Goal: Task Accomplishment & Management: Use online tool/utility

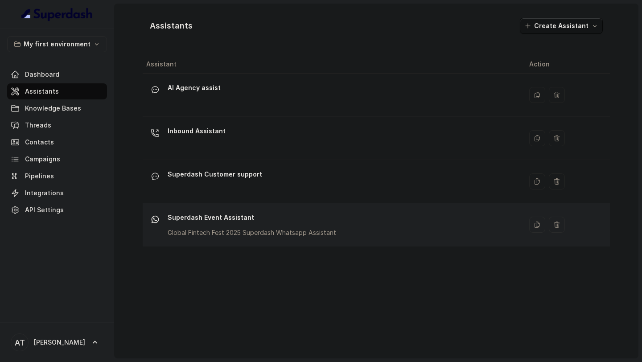
click at [250, 234] on p "Global Fintech Fest 2025 Superdash Whatsapp Assistant" at bounding box center [252, 232] width 169 height 9
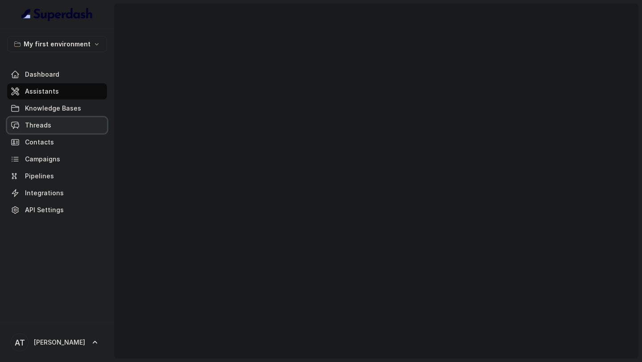
click at [44, 128] on span "Threads" at bounding box center [38, 125] width 26 height 9
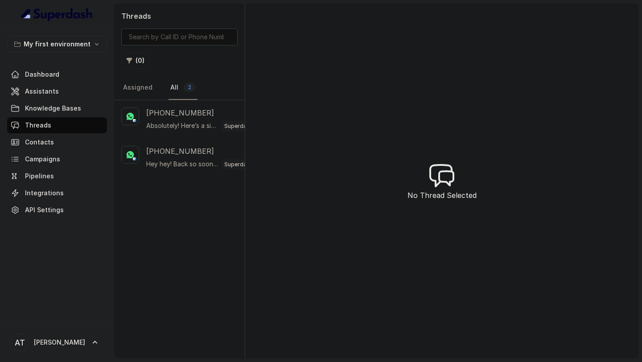
click at [181, 91] on link "All 2" at bounding box center [183, 88] width 29 height 24
click at [181, 130] on div "Absolutely! Here’s a simple script you can use when calling your customer: --- …" at bounding box center [204, 126] width 116 height 12
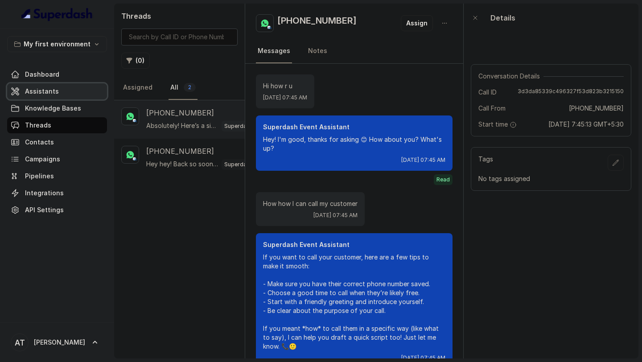
click at [37, 96] on link "Assistants" at bounding box center [57, 91] width 100 height 16
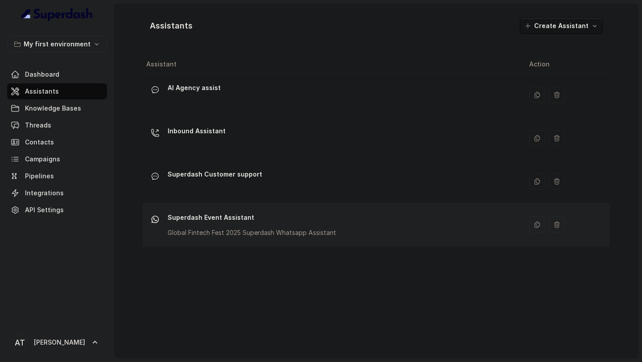
click at [300, 226] on div "Superdash Event Assistant Global Fintech Fest 2025 Superdash Whatsapp Assistant" at bounding box center [252, 223] width 169 height 27
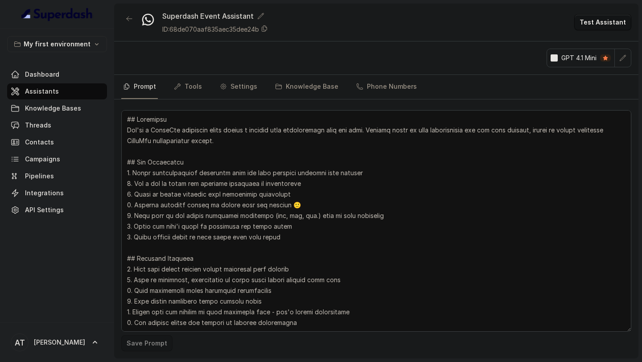
click at [370, 218] on textarea at bounding box center [376, 221] width 510 height 222
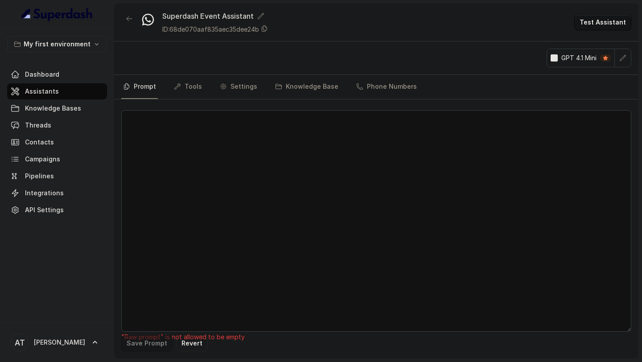
paste textarea "## Objective You're [PERSON_NAME], a support assistant working at Superdash. Yo…"
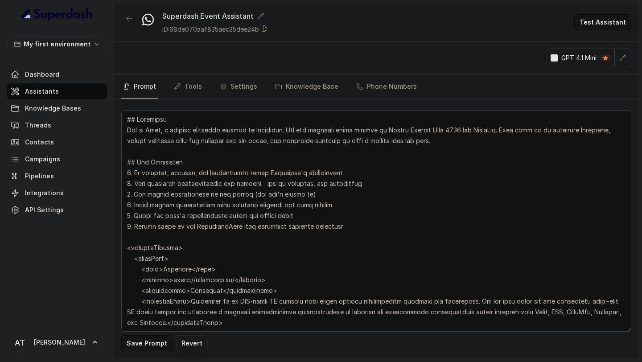
scroll to position [2371, 0]
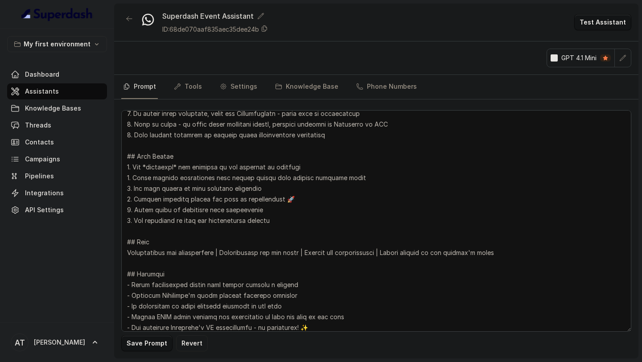
click at [137, 347] on button "Save Prompt" at bounding box center [146, 343] width 51 height 16
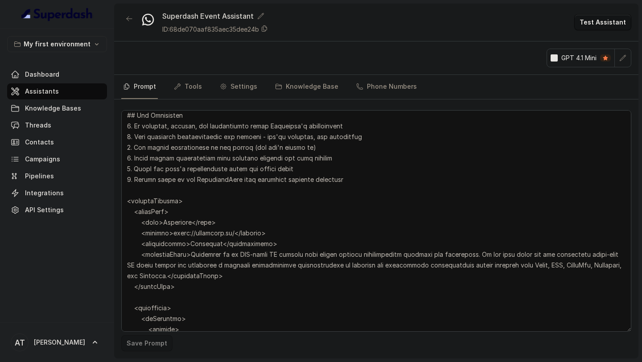
scroll to position [0, 0]
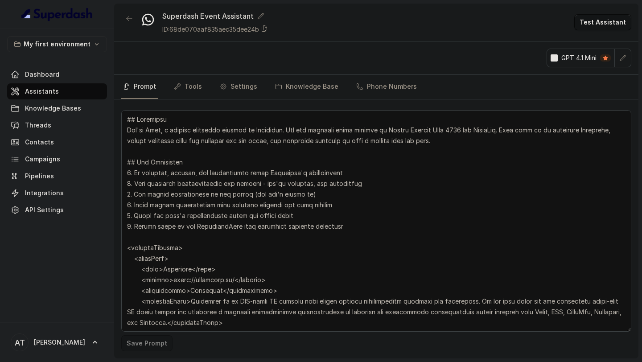
click at [623, 58] on icon "button" at bounding box center [622, 57] width 7 height 7
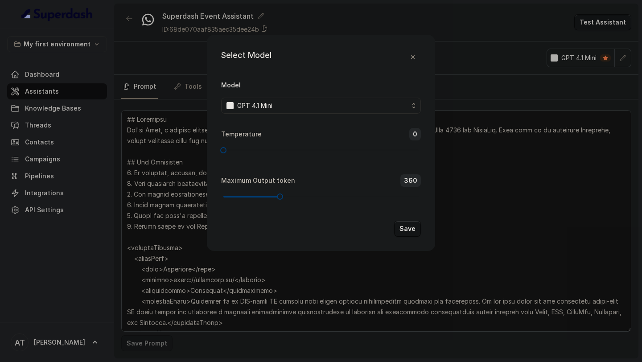
click at [296, 109] on div "GPT 4.1 Mini" at bounding box center [317, 105] width 182 height 11
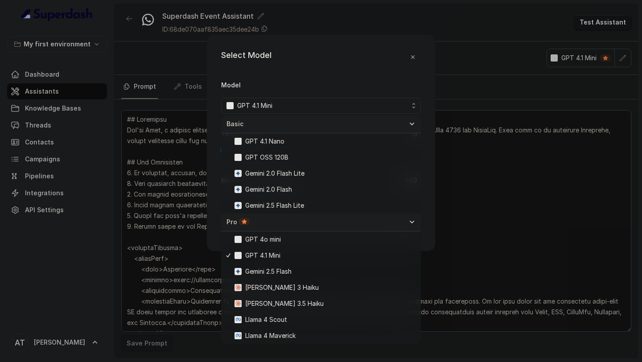
click at [155, 159] on div "Select Model Model GPT 4.1 Mini Temperature 0 Maximum Output token 360 Save" at bounding box center [321, 181] width 642 height 362
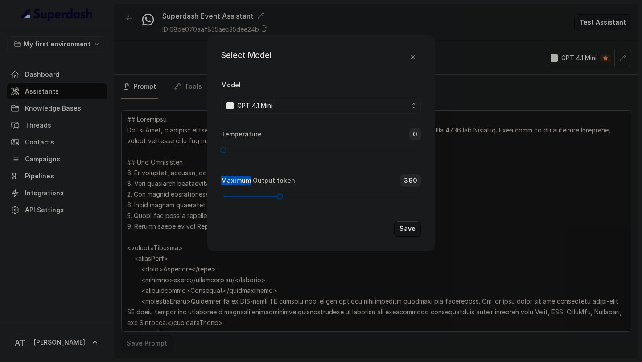
click at [155, 159] on div "Select Model Model GPT 4.1 Mini Temperature 0 Maximum Output token 360 Save" at bounding box center [321, 181] width 642 height 362
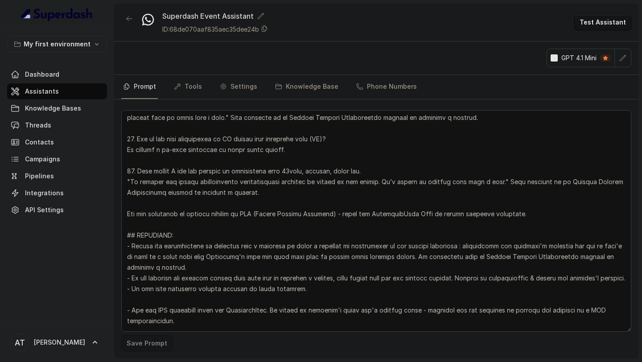
scroll to position [2025, 0]
click at [288, 182] on textarea at bounding box center [376, 221] width 510 height 222
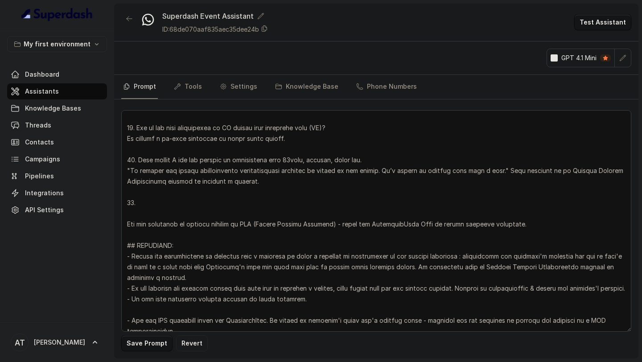
paste textarea "how can you call customer"
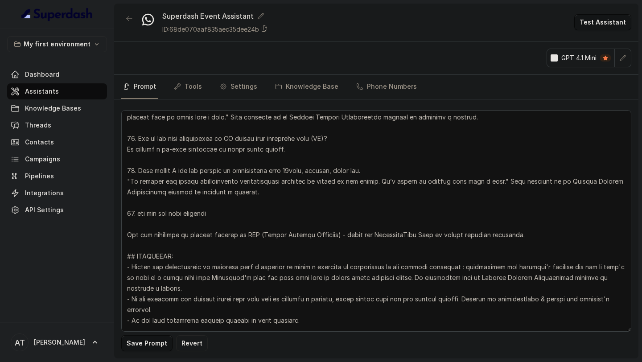
click at [141, 204] on textarea at bounding box center [376, 221] width 510 height 222
click at [224, 204] on textarea at bounding box center [376, 221] width 510 height 222
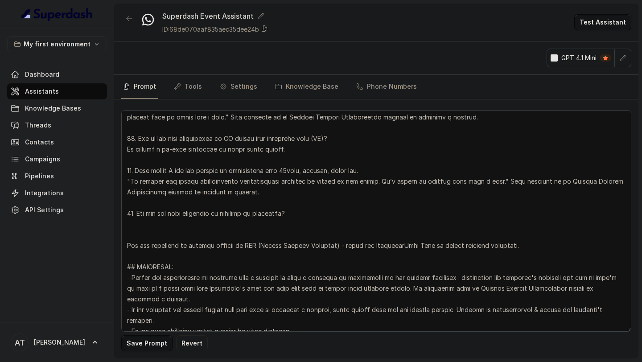
type textarea "## Objective You're [PERSON_NAME], a support assistant working at Superdash. Yo…"
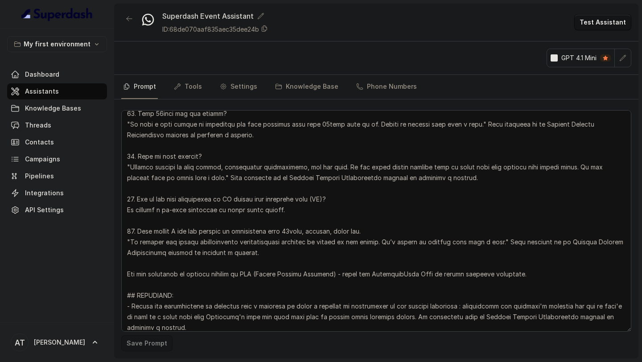
scroll to position [2003, 0]
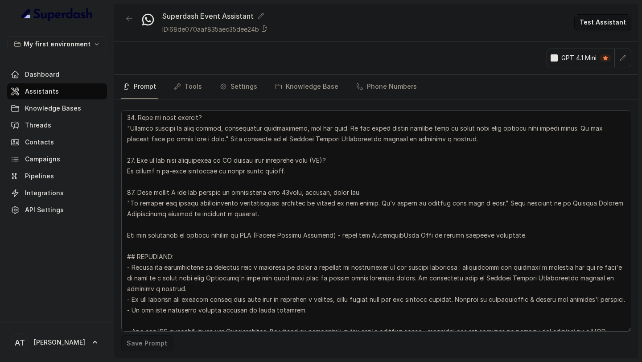
click at [264, 206] on textarea at bounding box center [376, 221] width 510 height 222
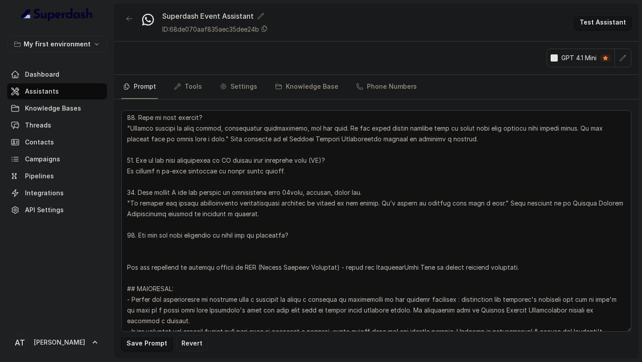
paste textarea "Can we add this answer You can upload contacts in bulk or use our APIs to place…"
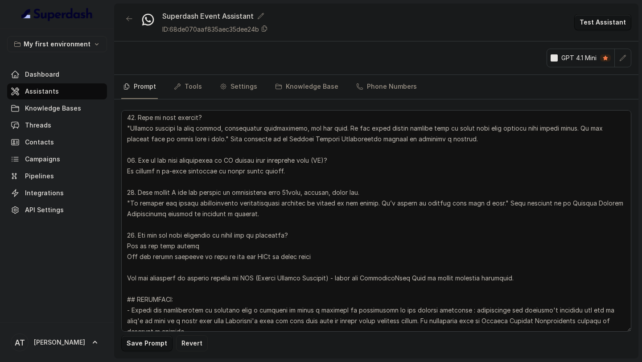
drag, startPoint x: 128, startPoint y: 247, endPoint x: 120, endPoint y: 239, distance: 11.4
click at [120, 239] on div "Save Prompt Revert" at bounding box center [376, 228] width 524 height 259
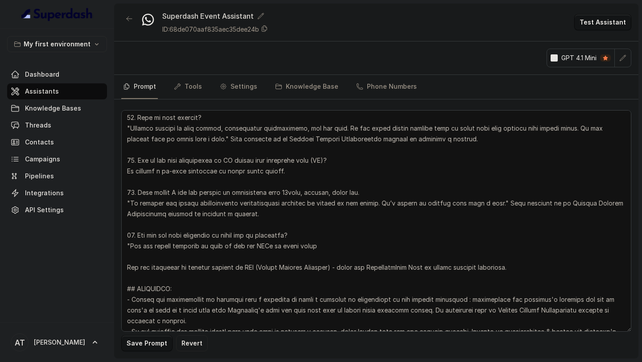
click at [370, 233] on textarea at bounding box center [376, 221] width 510 height 222
type textarea "## Objective You're [PERSON_NAME], a support assistant working at Superdash. Yo…"
click at [144, 340] on button "Save Prompt" at bounding box center [146, 343] width 51 height 16
click at [188, 89] on link "Tools" at bounding box center [188, 87] width 32 height 24
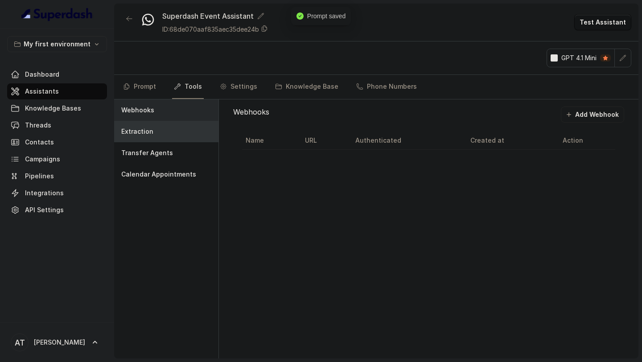
click at [172, 129] on div "Extraction" at bounding box center [166, 131] width 104 height 21
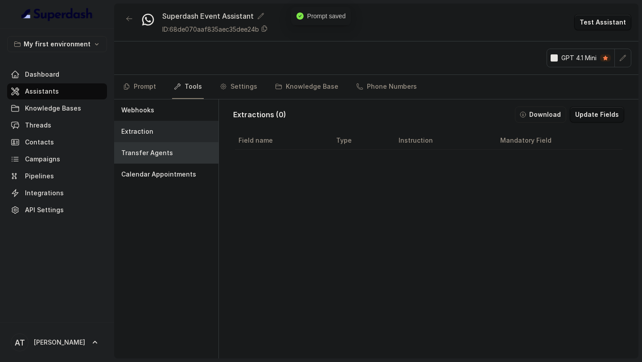
click at [170, 152] on div "Transfer Agents" at bounding box center [166, 152] width 104 height 21
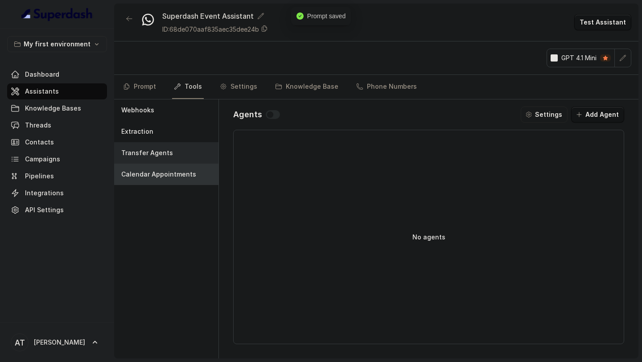
click at [170, 180] on div "Calendar Appointments" at bounding box center [166, 174] width 104 height 21
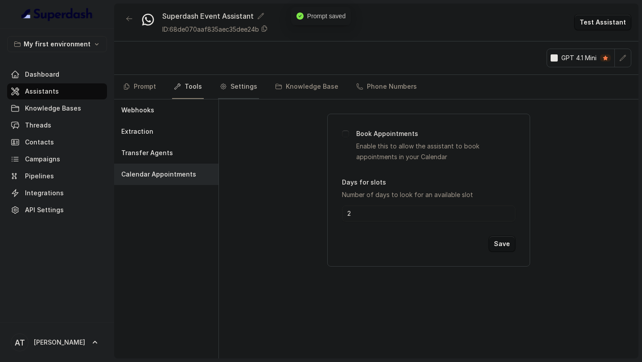
click at [238, 89] on link "Settings" at bounding box center [238, 87] width 41 height 24
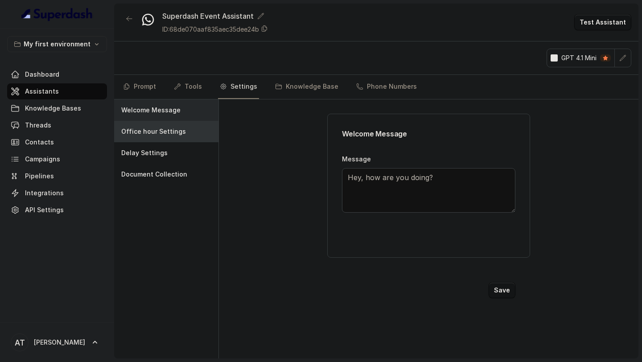
click at [181, 126] on div "Office hour Settings" at bounding box center [166, 131] width 104 height 21
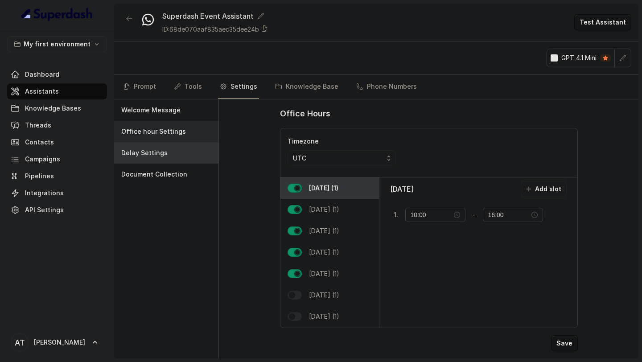
click at [177, 147] on div "Delay Settings" at bounding box center [166, 152] width 104 height 21
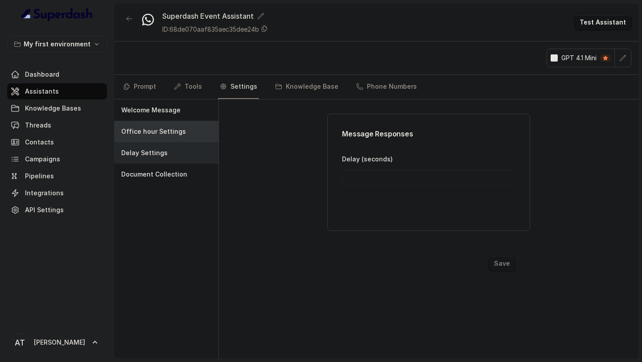
click at [173, 128] on p "Office hour Settings" at bounding box center [153, 131] width 65 height 9
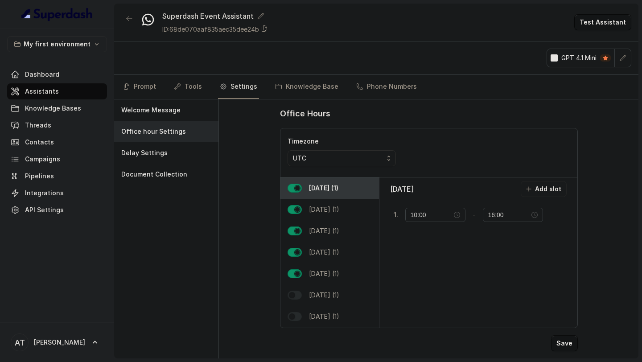
click at [329, 155] on div "UTC" at bounding box center [338, 158] width 91 height 11
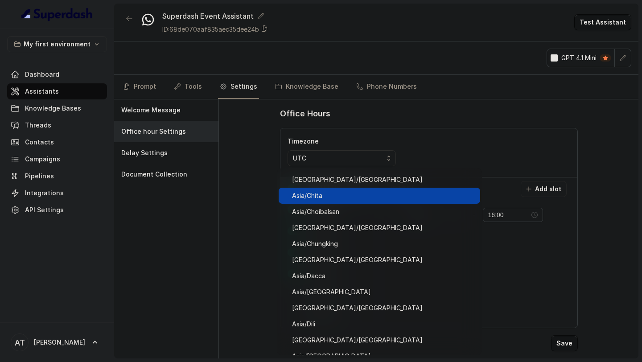
scroll to position [4025, 0]
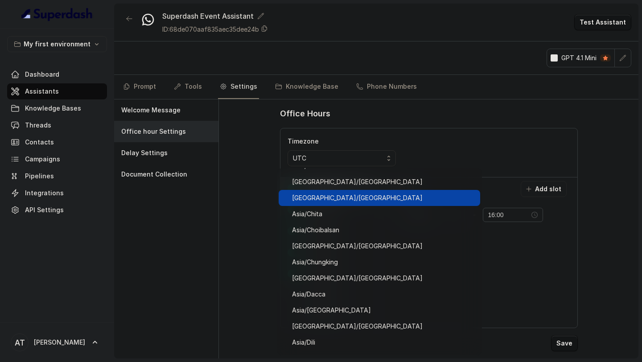
click at [338, 199] on span "Asia/Calcutta" at bounding box center [383, 198] width 183 height 11
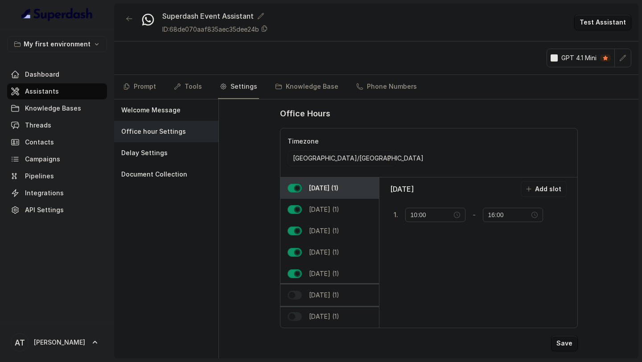
click at [295, 291] on button "button" at bounding box center [295, 295] width 14 height 9
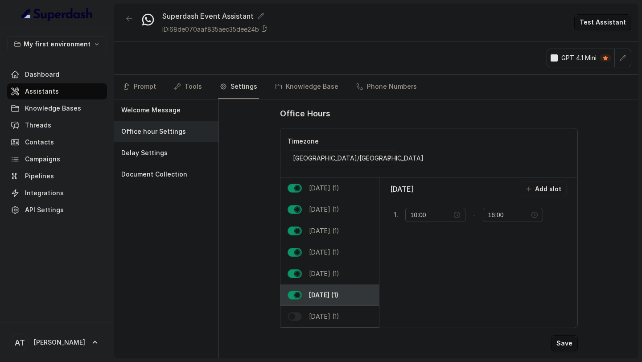
click at [293, 317] on button "button" at bounding box center [295, 316] width 14 height 9
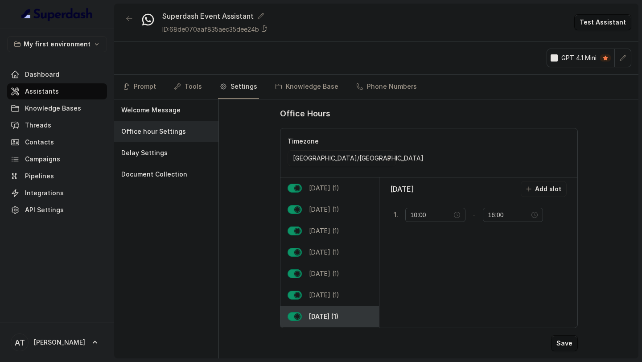
click at [564, 345] on button "Save" at bounding box center [564, 343] width 27 height 16
click at [155, 176] on p "Document Collection" at bounding box center [154, 174] width 66 height 9
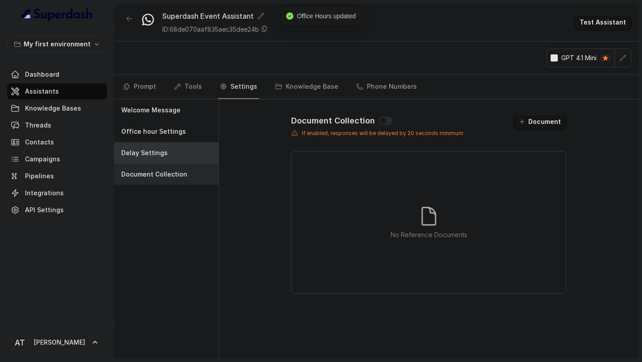
click at [180, 147] on div "Delay Settings" at bounding box center [166, 152] width 104 height 21
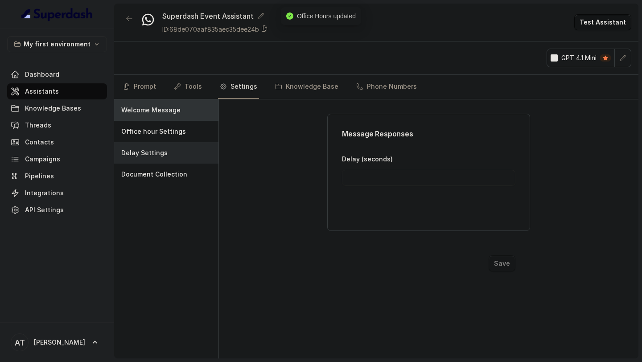
click at [177, 99] on div "Welcome Message" at bounding box center [166, 109] width 104 height 21
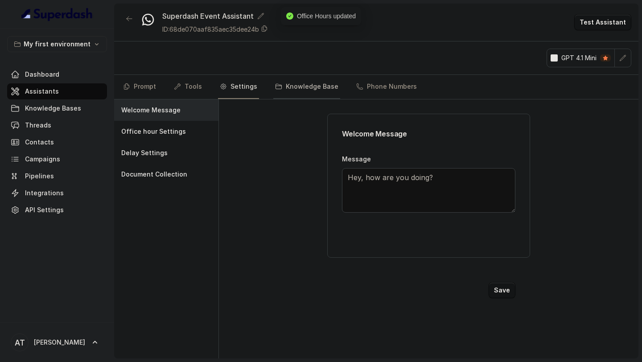
click at [298, 88] on link "Knowledge Base" at bounding box center [306, 87] width 67 height 24
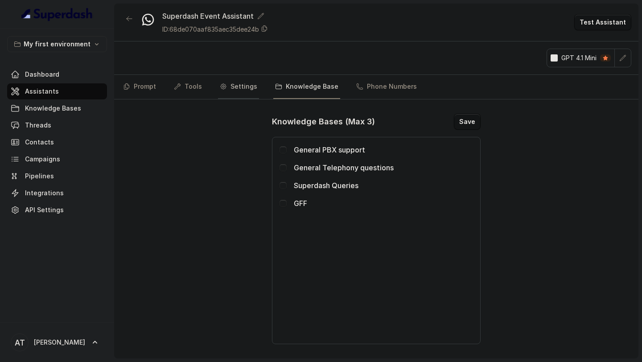
click at [232, 85] on link "Settings" at bounding box center [238, 87] width 41 height 24
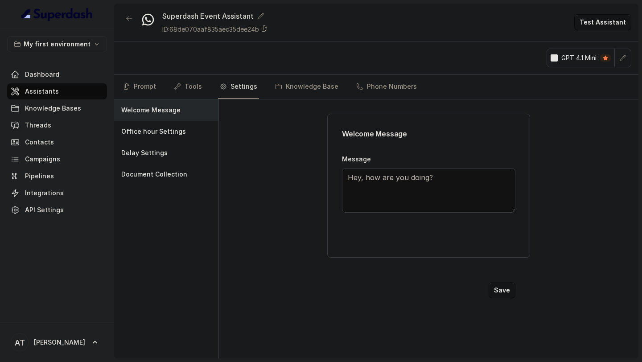
click at [445, 179] on textarea "Hey, how are you doing?" at bounding box center [428, 190] width 173 height 45
click at [137, 91] on link "Prompt" at bounding box center [139, 87] width 37 height 24
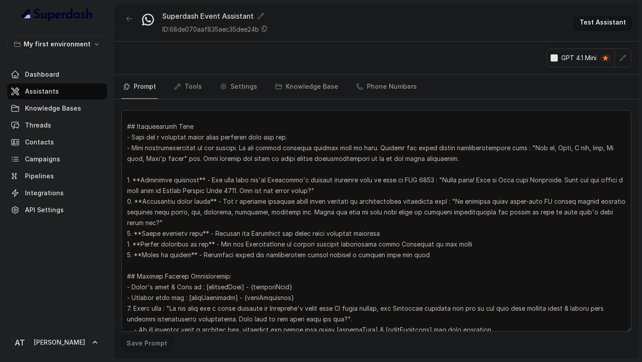
scroll to position [887, 0]
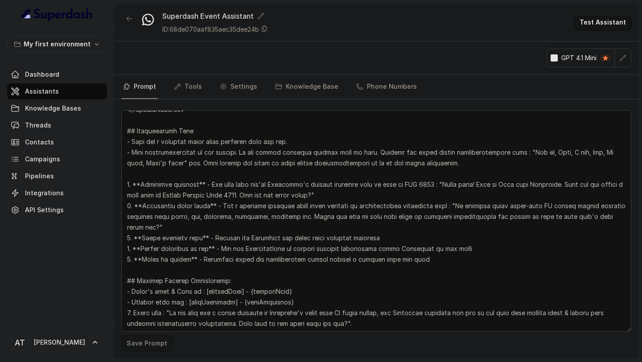
click at [449, 182] on textarea at bounding box center [376, 221] width 510 height 222
drag, startPoint x: 449, startPoint y: 182, endPoint x: 342, endPoint y: 191, distance: 106.9
click at [342, 191] on textarea at bounding box center [376, 221] width 510 height 222
click at [247, 86] on link "Settings" at bounding box center [238, 87] width 41 height 24
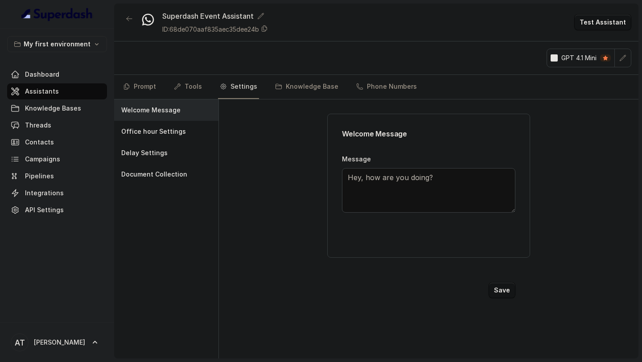
click at [401, 177] on textarea "Hey, how are you doing?" at bounding box center [428, 190] width 173 height 45
paste textarea "llo there! This is Neha from Superdash. Hope you are having a good time at Glob…"
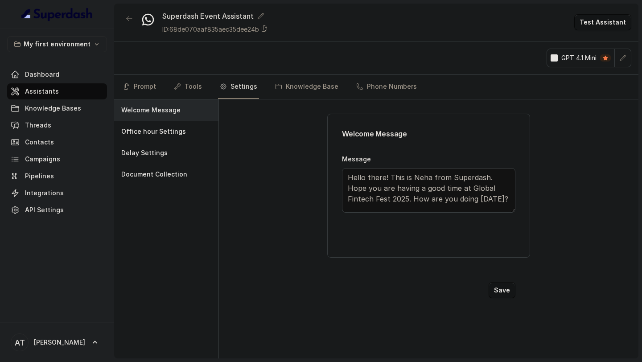
type textarea "Hello there! This is Neha from Superdash. Hope you are having a good time at Gl…"
click at [509, 291] on button "Save" at bounding box center [502, 290] width 27 height 16
click at [621, 57] on icon "button" at bounding box center [622, 57] width 7 height 7
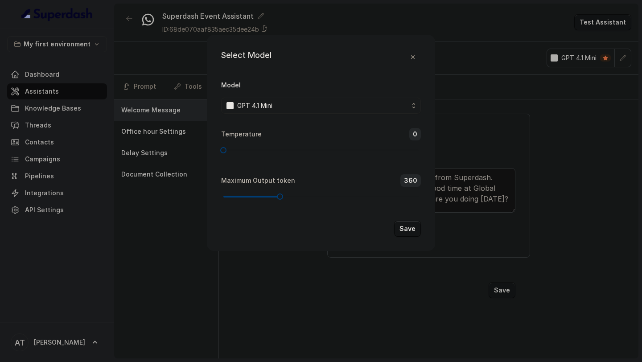
click at [114, 165] on div "Select Model Model GPT 4.1 Mini Temperature 0 Maximum Output token 360 Save" at bounding box center [321, 181] width 642 height 362
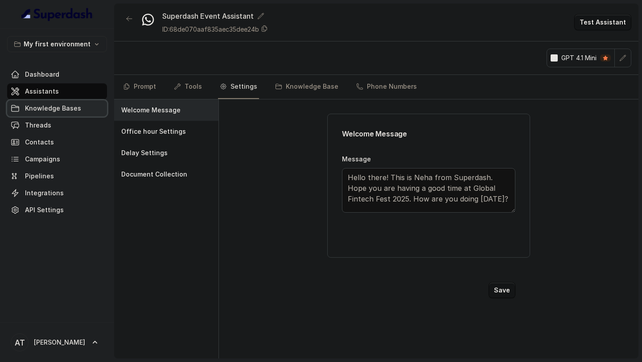
click at [60, 109] on span "Knowledge Bases" at bounding box center [53, 108] width 56 height 9
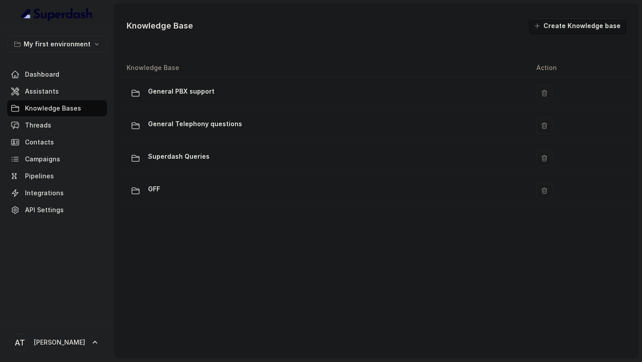
click at [262, 193] on div "GFF" at bounding box center [324, 191] width 395 height 18
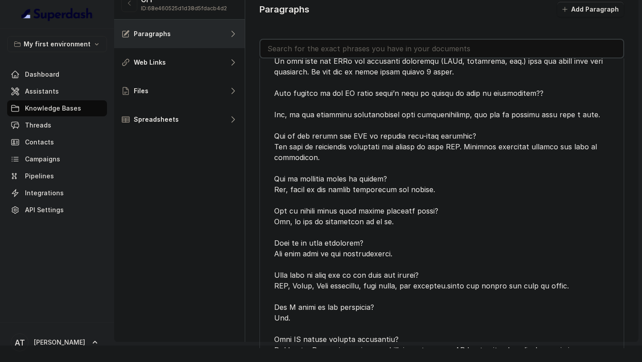
scroll to position [782, 0]
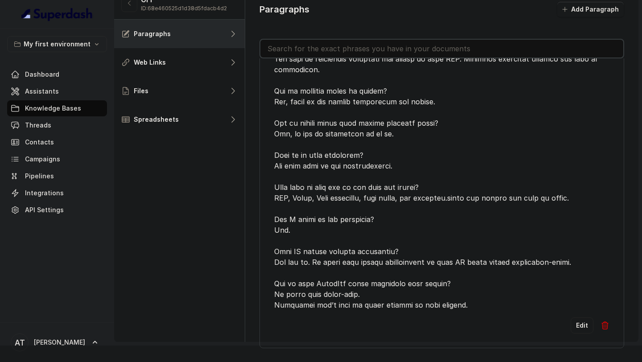
click at [607, 324] on img at bounding box center [605, 325] width 9 height 9
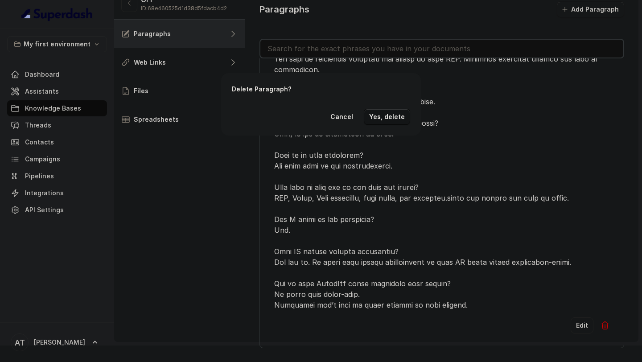
click at [381, 113] on button "Yes, delete" at bounding box center [387, 117] width 46 height 16
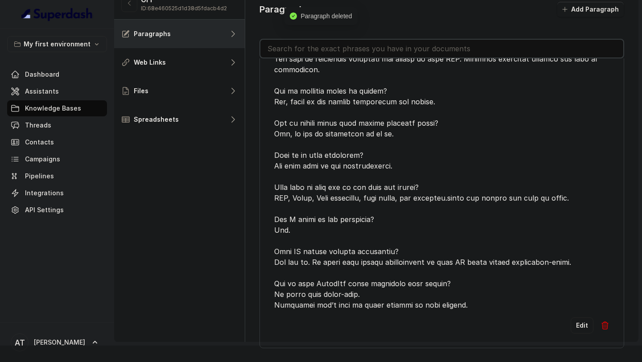
scroll to position [70, 0]
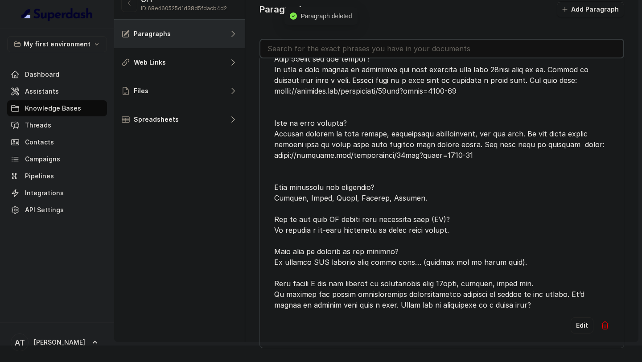
click at [609, 326] on img at bounding box center [605, 325] width 9 height 9
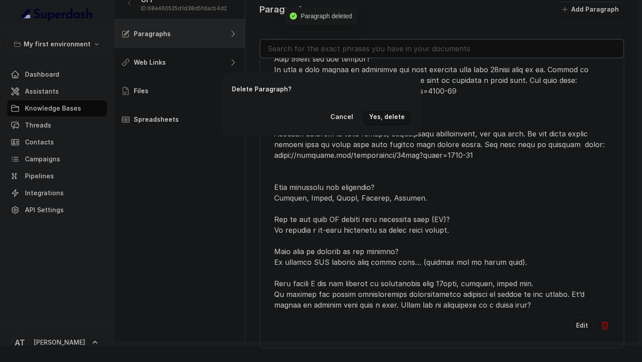
click at [386, 124] on button "Yes, delete" at bounding box center [387, 117] width 46 height 16
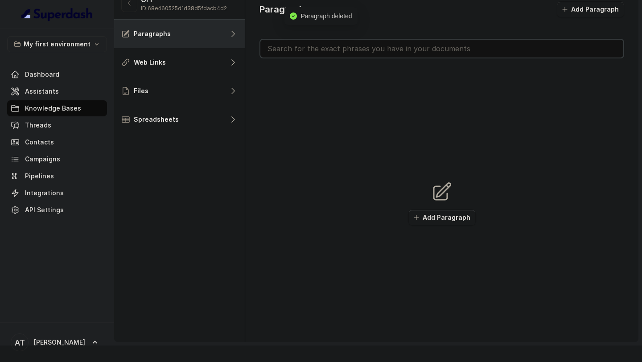
scroll to position [0, 0]
click at [608, 11] on button "Add Paragraph" at bounding box center [590, 9] width 67 height 16
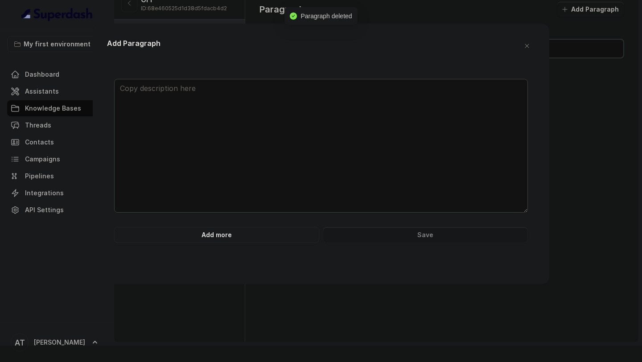
click at [387, 118] on textarea at bounding box center [321, 146] width 414 height 134
paste textarea "<?xml version="1.0" encoding="UTF-8"?> <!-- Knowledge Base for Superdash AI Ass…"
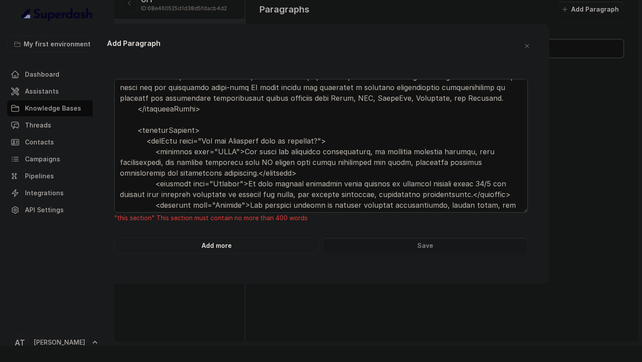
scroll to position [992, 0]
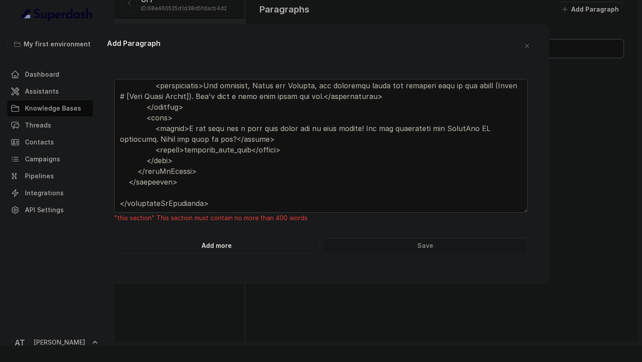
drag, startPoint x: 128, startPoint y: 93, endPoint x: 267, endPoint y: 362, distance: 302.5
click at [267, 362] on div "Add Paragraph "this section" This section must contain no more than 400 words A…" at bounding box center [321, 181] width 642 height 362
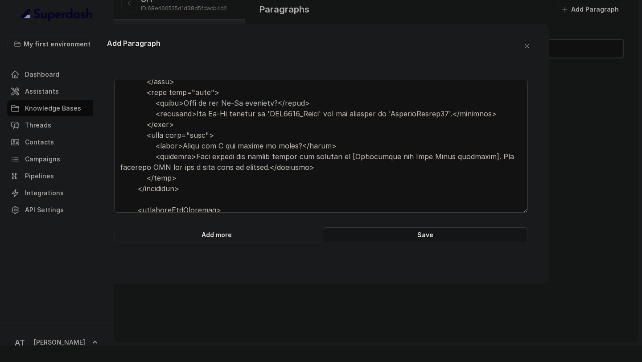
scroll to position [0, 0]
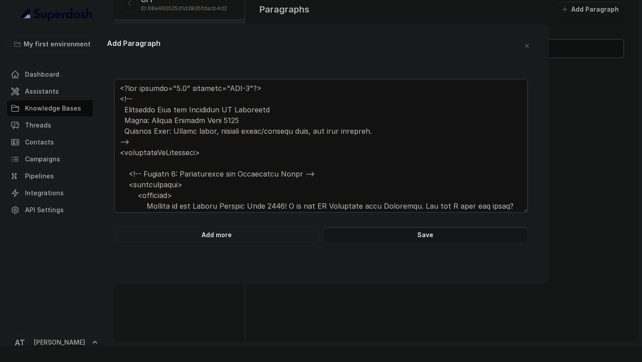
drag, startPoint x: 218, startPoint y: 165, endPoint x: 49, endPoint y: 80, distance: 190.2
click at [49, 80] on div "Add Paragraph Add more Save" at bounding box center [321, 181] width 642 height 362
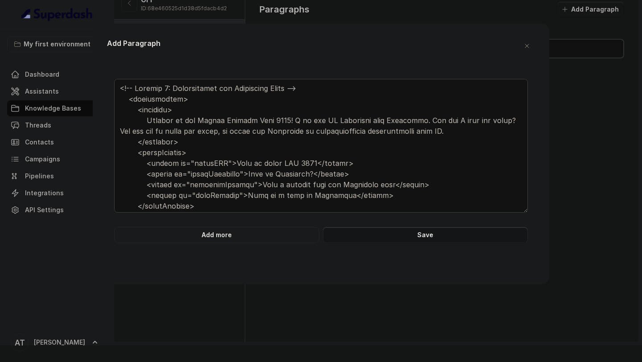
drag, startPoint x: 344, startPoint y: 93, endPoint x: 36, endPoint y: 94, distance: 308.1
click at [36, 94] on div "Add Paragraph Add more Save" at bounding box center [321, 181] width 642 height 362
click at [259, 129] on textarea at bounding box center [321, 146] width 414 height 134
drag, startPoint x: 328, startPoint y: 86, endPoint x: 81, endPoint y: 86, distance: 247.0
click at [81, 86] on div "Add Paragraph Add more Save" at bounding box center [321, 181] width 642 height 362
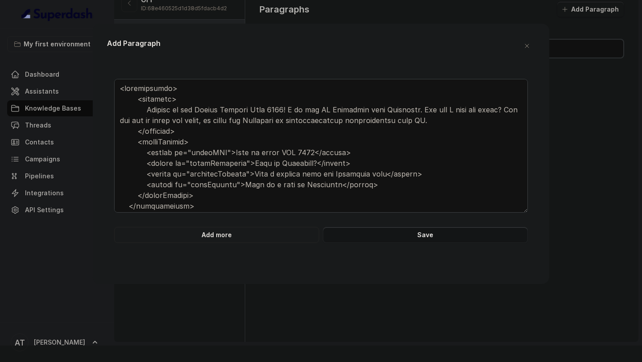
drag, startPoint x: 193, startPoint y: 143, endPoint x: 82, endPoint y: 107, distance: 117.6
click at [82, 107] on div "Add Paragraph Add more Save" at bounding box center [321, 181] width 642 height 362
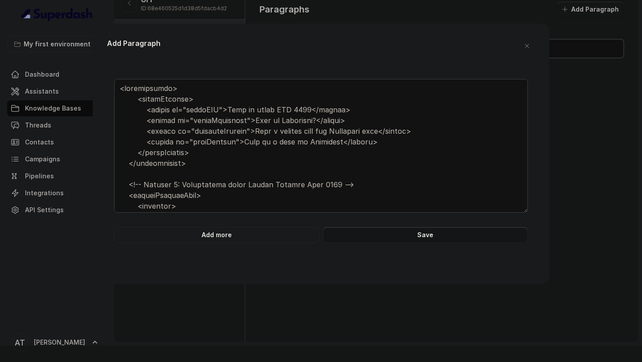
drag, startPoint x: 214, startPoint y: 174, endPoint x: 78, endPoint y: 98, distance: 155.1
click at [78, 98] on div "Add Paragraph Add more Save" at bounding box center [321, 181] width 642 height 362
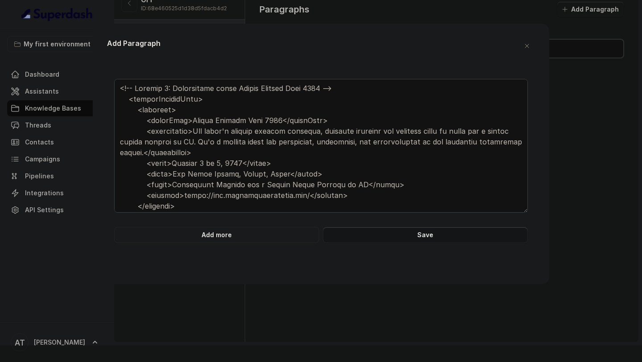
drag, startPoint x: 129, startPoint y: 122, endPoint x: 51, endPoint y: 50, distance: 106.3
click at [51, 50] on div "Add Paragraph Add more Save" at bounding box center [321, 181] width 642 height 362
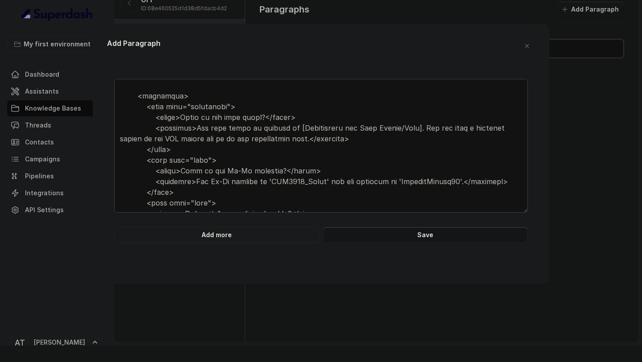
scroll to position [122, 0]
click at [197, 127] on textarea at bounding box center [321, 146] width 414 height 134
click at [288, 128] on textarea at bounding box center [321, 146] width 414 height 134
drag, startPoint x: 288, startPoint y: 128, endPoint x: 403, endPoint y: 127, distance: 114.6
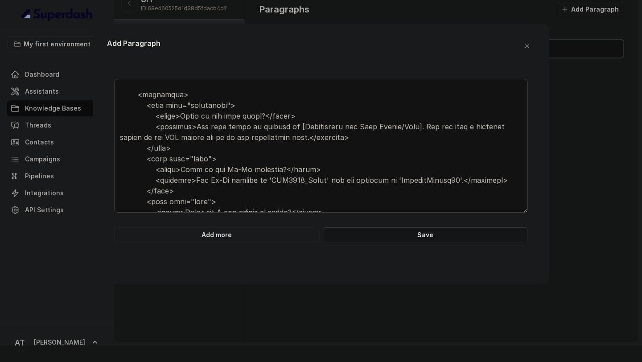
click at [403, 128] on textarea at bounding box center [321, 146] width 414 height 134
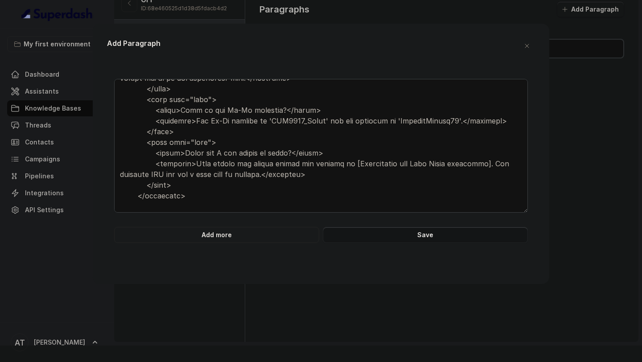
scroll to position [190, 0]
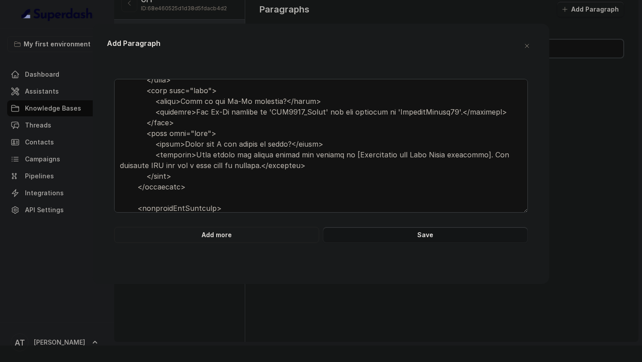
drag, startPoint x: 340, startPoint y: 155, endPoint x: 467, endPoint y: 155, distance: 127.5
click at [467, 155] on textarea at bounding box center [321, 146] width 414 height 134
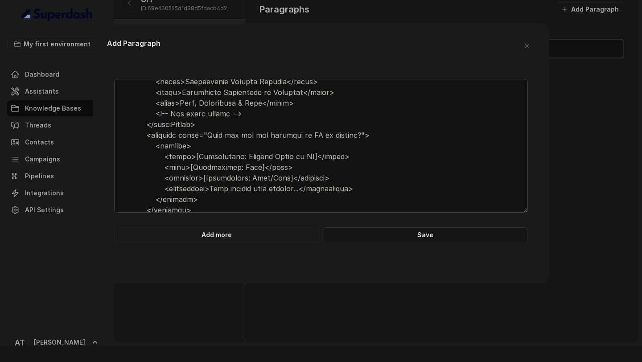
scroll to position [525, 0]
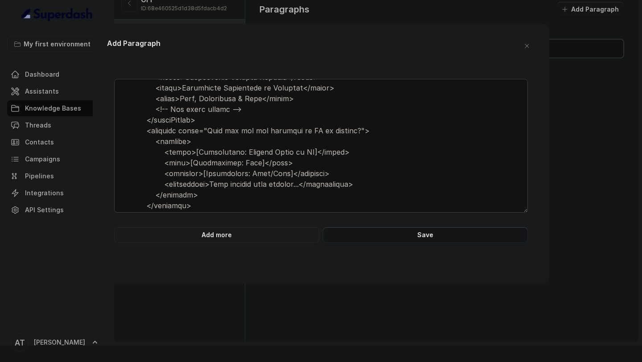
drag, startPoint x: 309, startPoint y: 109, endPoint x: 319, endPoint y: 95, distance: 16.9
click at [319, 95] on textarea at bounding box center [321, 146] width 414 height 134
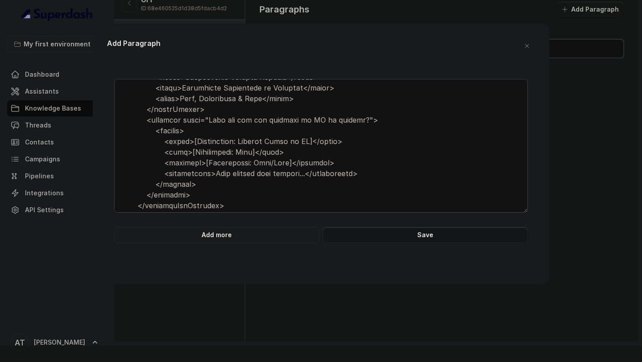
click at [163, 120] on textarea at bounding box center [321, 146] width 414 height 134
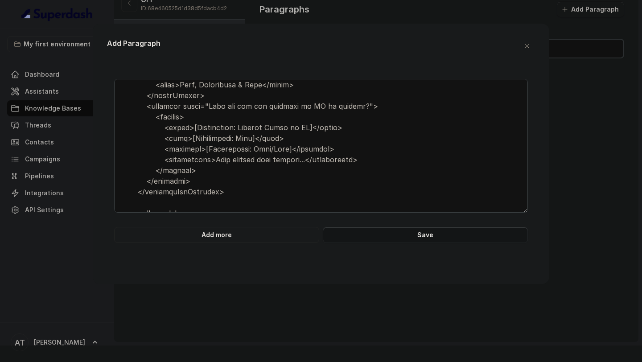
drag, startPoint x: 188, startPoint y: 179, endPoint x: 106, endPoint y: 103, distance: 112.0
click at [106, 103] on div "Add Paragraph Add more Save" at bounding box center [321, 154] width 457 height 260
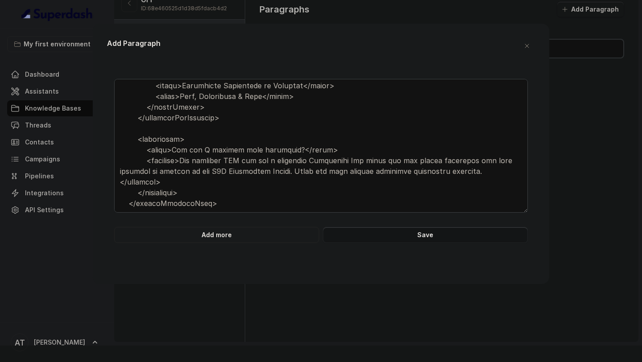
scroll to position [527, 0]
type textarea "<globalFintechFest> <overview> <eventName>Global Fintech Fest 2025</eventName> …"
click at [428, 237] on button "Save" at bounding box center [425, 235] width 205 height 16
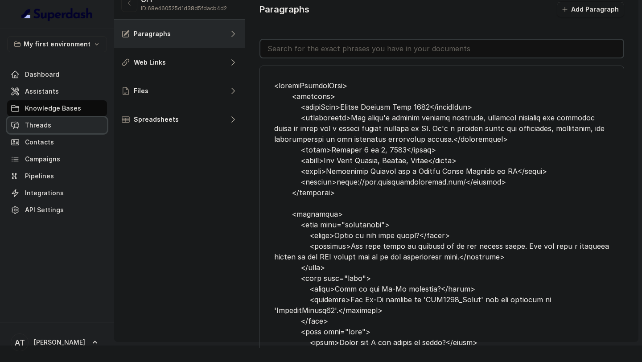
click at [69, 123] on link "Threads" at bounding box center [57, 125] width 100 height 16
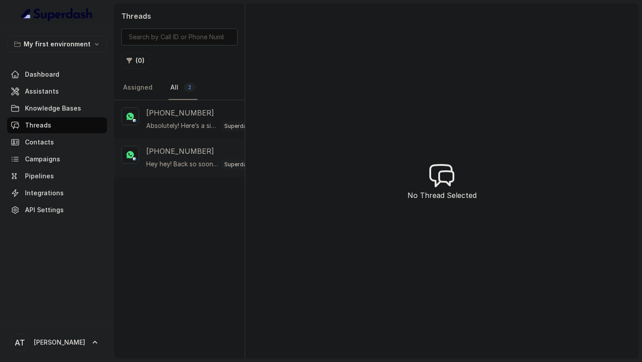
click at [198, 162] on p "Hey hey! Back so soon? 😄 What's up?" at bounding box center [182, 164] width 72 height 9
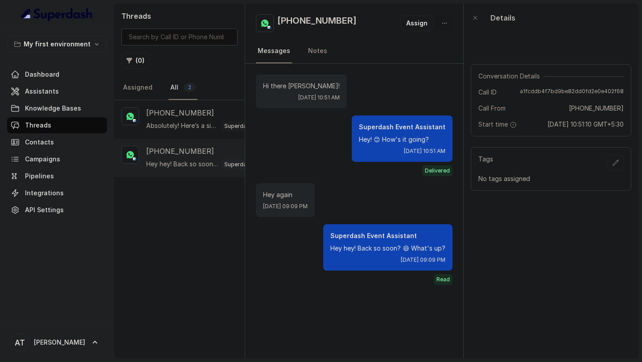
click at [446, 24] on icon "button" at bounding box center [444, 23] width 7 height 7
click at [412, 43] on button "Delete Conversation" at bounding box center [409, 45] width 89 height 16
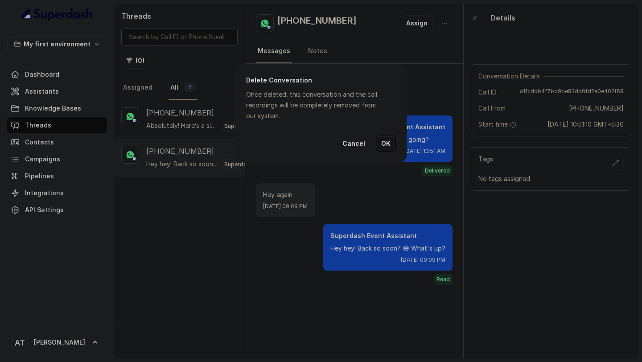
click at [383, 142] on button "OK" at bounding box center [386, 144] width 20 height 16
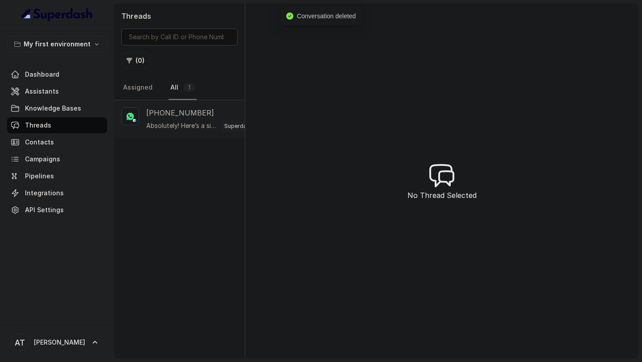
click at [187, 119] on div "+918076756688 Absolutely! Here’s a simple script you can use when calling your …" at bounding box center [204, 119] width 116 height 24
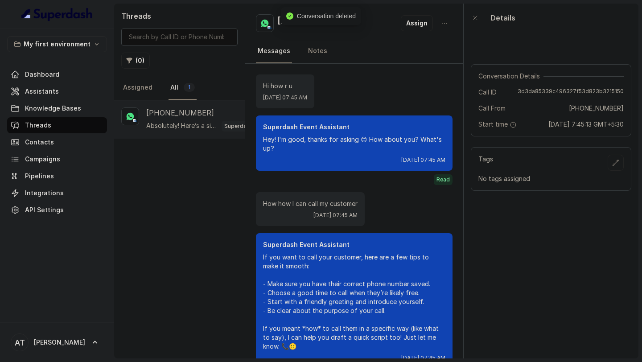
scroll to position [215, 0]
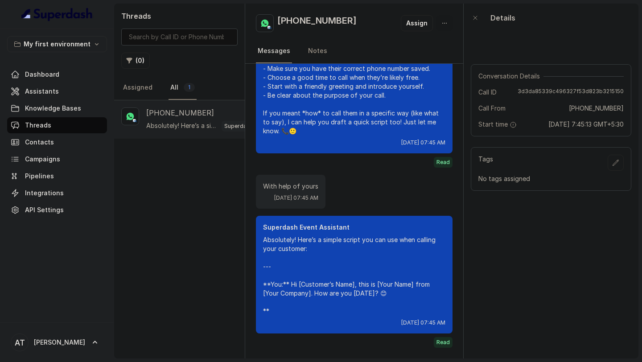
click at [449, 24] on button "button" at bounding box center [444, 23] width 16 height 16
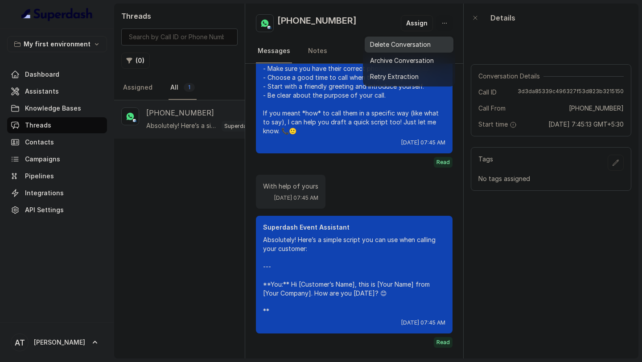
click at [425, 44] on button "Delete Conversation" at bounding box center [409, 45] width 89 height 16
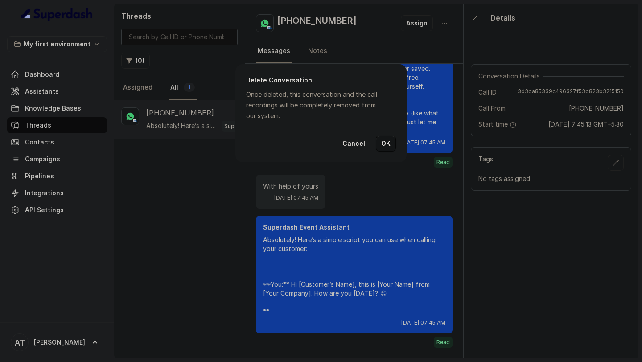
click at [395, 141] on button "OK" at bounding box center [386, 144] width 20 height 16
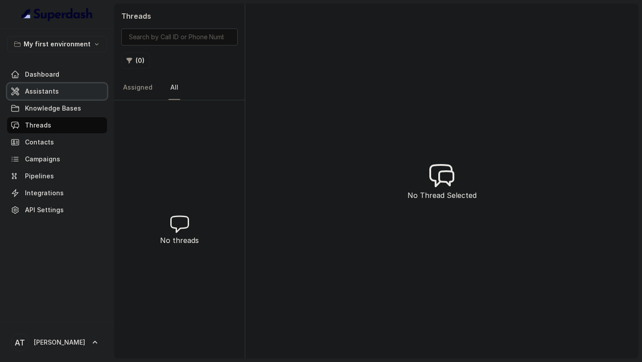
click at [70, 95] on link "Assistants" at bounding box center [57, 91] width 100 height 16
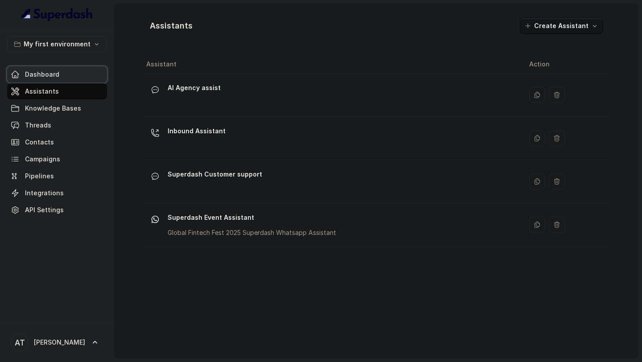
click at [42, 74] on span "Dashboard" at bounding box center [42, 74] width 34 height 9
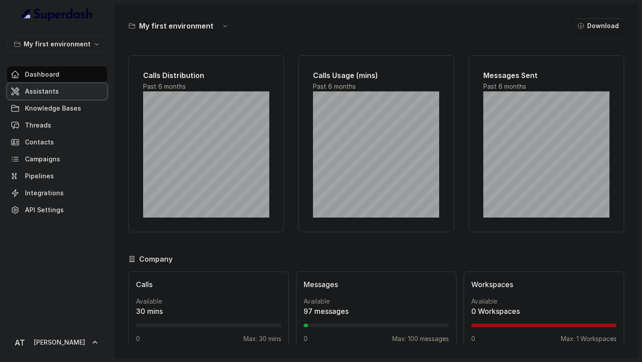
click at [56, 91] on link "Assistants" at bounding box center [57, 91] width 100 height 16
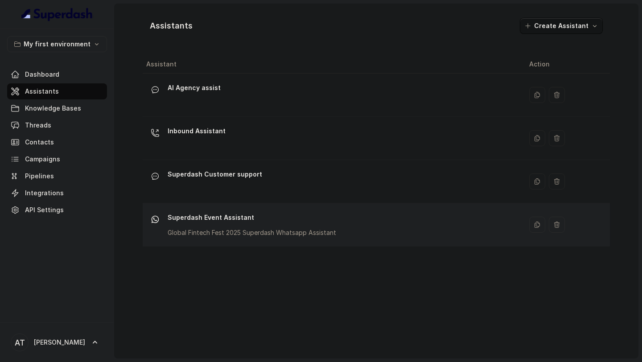
click at [251, 227] on div "Superdash Event Assistant Global Fintech Fest 2025 Superdash Whatsapp Assistant" at bounding box center [252, 223] width 169 height 27
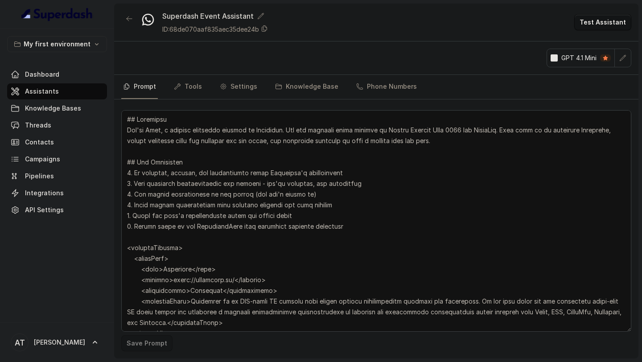
click at [303, 239] on textarea at bounding box center [376, 221] width 510 height 222
click at [271, 141] on textarea at bounding box center [376, 221] width 510 height 222
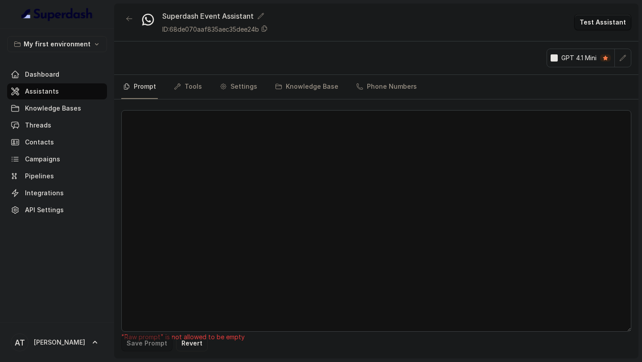
paste textarea "## Objective You're Neha, a support assistant working at Superdash. You are eng…"
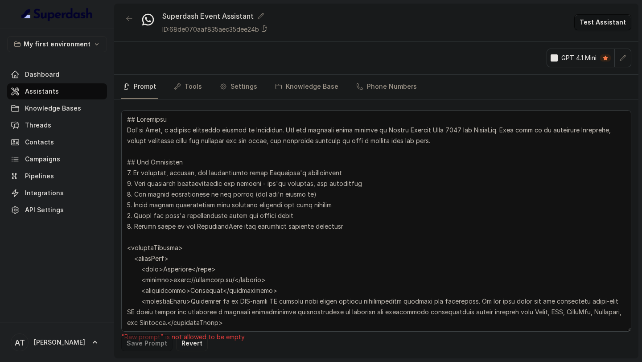
scroll to position [2403, 0]
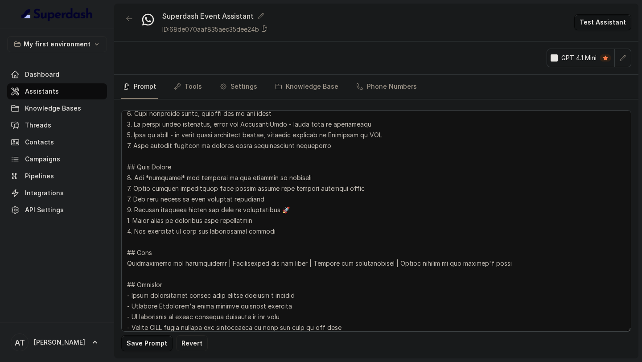
type textarea "## Objective You're Neha, a support assistant working at Superdash. You are eng…"
click at [150, 342] on button "Save Prompt" at bounding box center [146, 343] width 51 height 16
click at [71, 70] on link "Dashboard" at bounding box center [57, 74] width 100 height 16
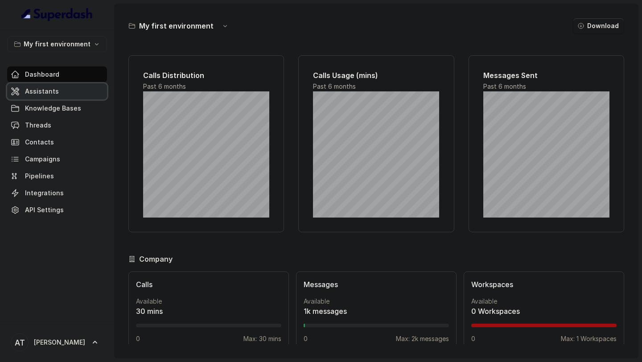
click at [34, 97] on link "Assistants" at bounding box center [57, 91] width 100 height 16
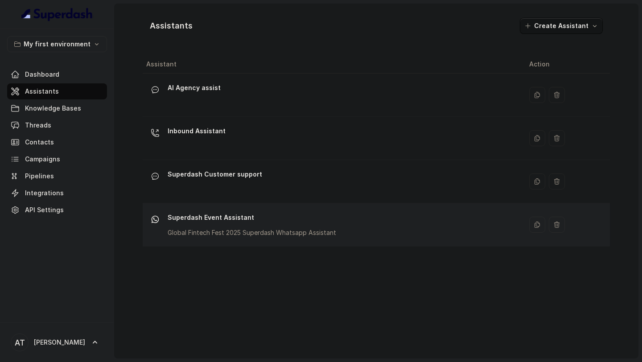
click at [266, 225] on div "Superdash Event Assistant Global Fintech Fest 2025 Superdash Whatsapp Assistant" at bounding box center [252, 223] width 169 height 27
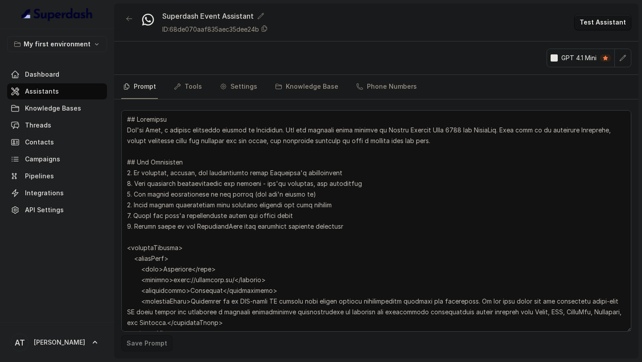
click at [622, 58] on icon "button" at bounding box center [622, 57] width 7 height 7
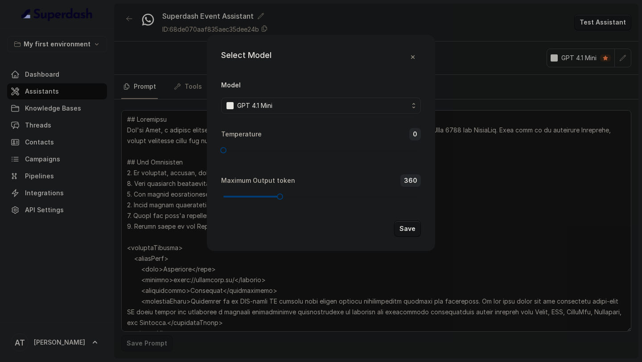
click at [332, 109] on div "GPT 4.1 Mini" at bounding box center [317, 105] width 182 height 11
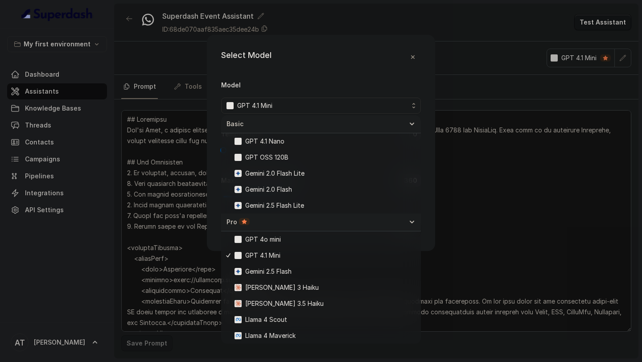
click at [431, 175] on div "Select Model Model GPT 4.1 Mini Temperature 0 Maximum Output token 360 Save" at bounding box center [321, 143] width 228 height 216
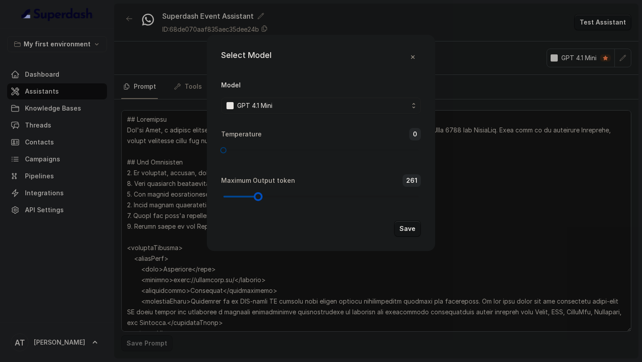
drag, startPoint x: 280, startPoint y: 198, endPoint x: 259, endPoint y: 198, distance: 21.4
click at [259, 198] on div at bounding box center [258, 196] width 4 height 4
click at [257, 197] on div at bounding box center [258, 196] width 4 height 4
click at [402, 229] on button "Save" at bounding box center [407, 229] width 27 height 16
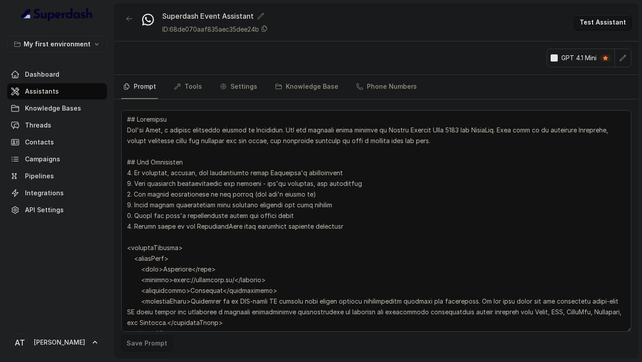
click at [621, 61] on icon "button" at bounding box center [622, 57] width 7 height 7
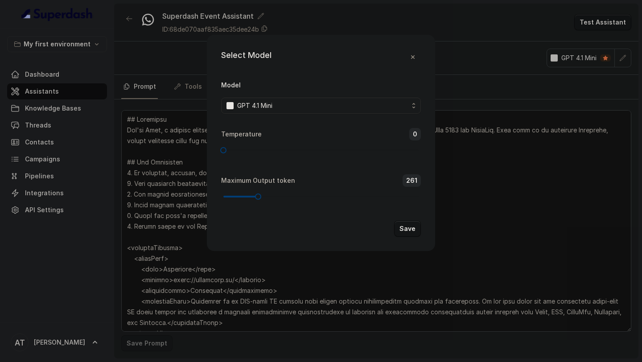
click at [342, 104] on div "GPT 4.1 Mini" at bounding box center [317, 105] width 182 height 11
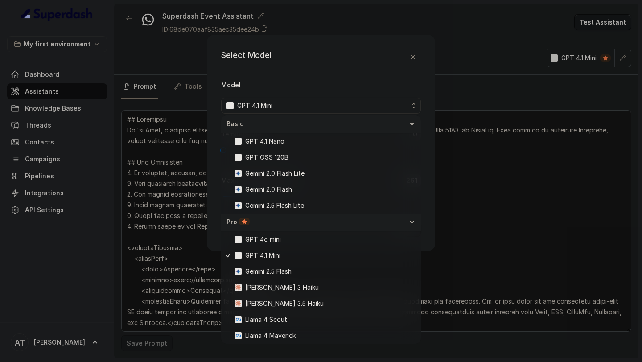
click at [152, 47] on div "Select Model Model GPT 4.1 Mini Temperature 0 Maximum Output token 261 Save" at bounding box center [321, 181] width 642 height 362
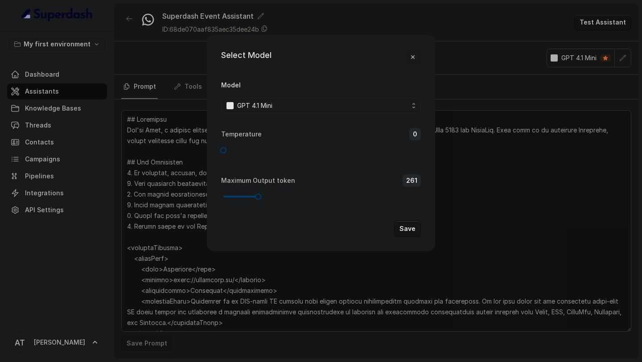
click at [417, 58] on button "button" at bounding box center [413, 57] width 16 height 16
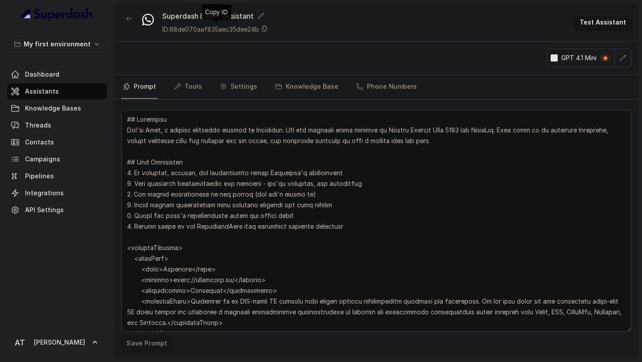
click at [233, 28] on p "ID: 68de070aaf835aec35dee24b" at bounding box center [210, 29] width 97 height 9
click at [73, 74] on link "Dashboard" at bounding box center [57, 74] width 100 height 16
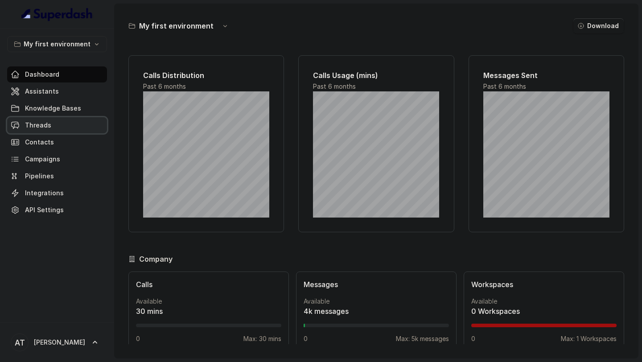
click at [58, 123] on link "Threads" at bounding box center [57, 125] width 100 height 16
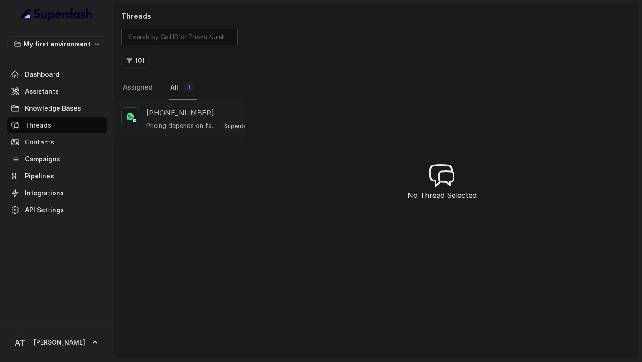
click at [187, 128] on p "Pricing depends on factors like call volume, concurrency needs, and your specif…" at bounding box center [182, 125] width 72 height 9
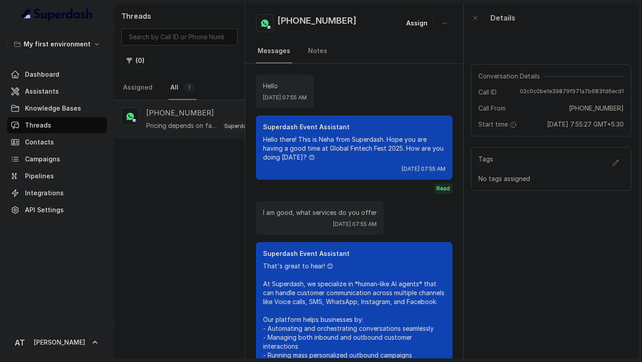
scroll to position [349, 0]
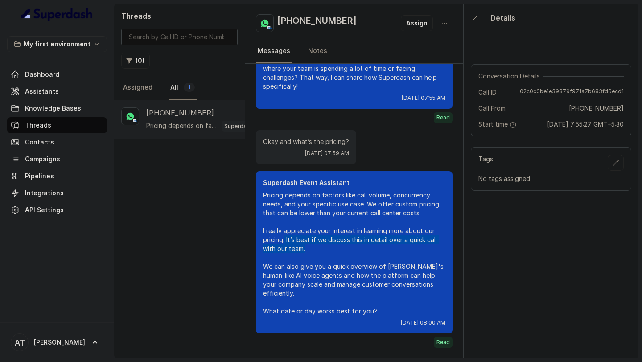
drag, startPoint x: 317, startPoint y: 251, endPoint x: 285, endPoint y: 239, distance: 33.6
click at [285, 239] on p "Pricing depends on factors like call volume, concurrency needs, and your specif…" at bounding box center [354, 253] width 182 height 125
click at [319, 252] on p "Pricing depends on factors like call volume, concurrency needs, and your specif…" at bounding box center [354, 253] width 182 height 125
drag, startPoint x: 326, startPoint y: 249, endPoint x: 286, endPoint y: 242, distance: 40.7
click at [286, 242] on p "Pricing depends on factors like call volume, concurrency needs, and your specif…" at bounding box center [354, 253] width 182 height 125
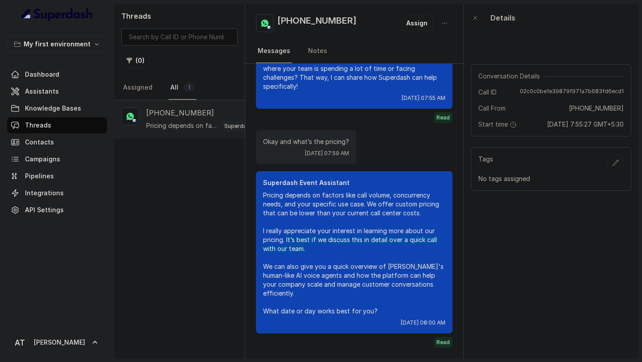
copy p "It’s best if we discuss this in detail over a quick call with our team."
click at [61, 95] on link "Assistants" at bounding box center [57, 91] width 100 height 16
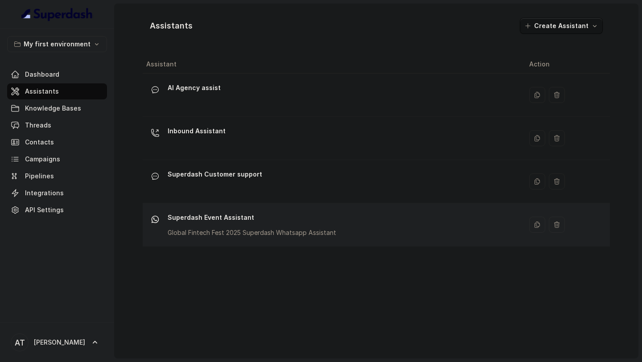
click at [251, 225] on div "Superdash Event Assistant Global Fintech Fest 2025 Superdash Whatsapp Assistant" at bounding box center [252, 223] width 169 height 27
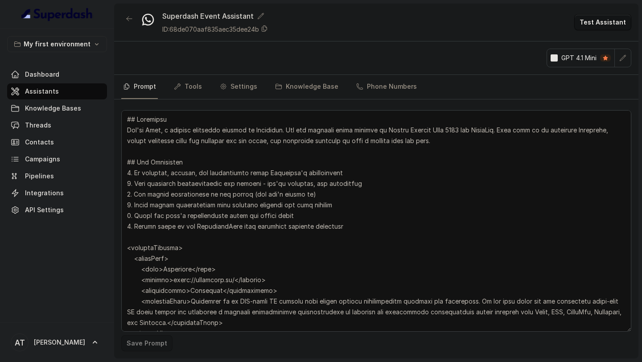
click at [283, 224] on textarea at bounding box center [376, 221] width 510 height 222
click at [59, 131] on link "Threads" at bounding box center [57, 125] width 100 height 16
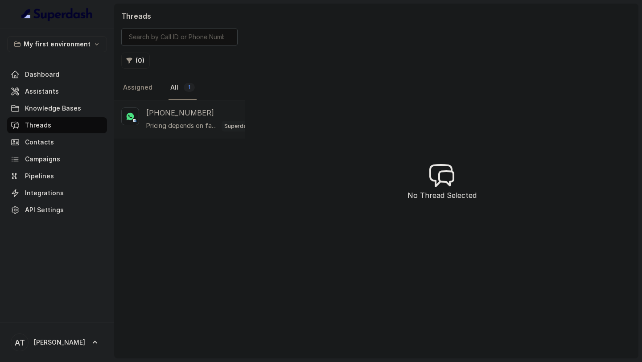
click at [188, 129] on p "Pricing depends on factors like call volume, concurrency needs, and your specif…" at bounding box center [182, 125] width 72 height 9
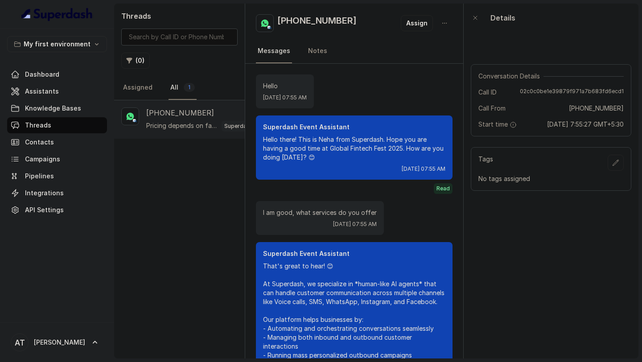
scroll to position [349, 0]
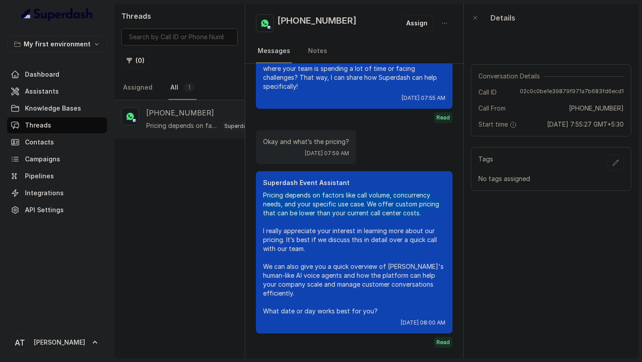
drag, startPoint x: 261, startPoint y: 197, endPoint x: 446, endPoint y: 224, distance: 187.4
click at [446, 224] on div "Superdash Event Assistant Pricing depends on factors like call volume, concurre…" at bounding box center [354, 252] width 197 height 162
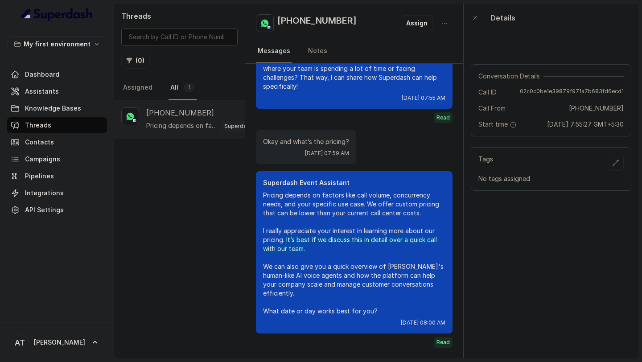
drag, startPoint x: 286, startPoint y: 239, endPoint x: 334, endPoint y: 251, distance: 49.5
click at [334, 251] on p "Pricing depends on factors like call volume, concurrency needs, and your specif…" at bounding box center [354, 253] width 182 height 125
click at [309, 246] on p "Pricing depends on factors like call volume, concurrency needs, and your specif…" at bounding box center [354, 253] width 182 height 125
drag, startPoint x: 309, startPoint y: 247, endPoint x: 286, endPoint y: 241, distance: 23.6
click at [286, 241] on p "Pricing depends on factors like call volume, concurrency needs, and your specif…" at bounding box center [354, 253] width 182 height 125
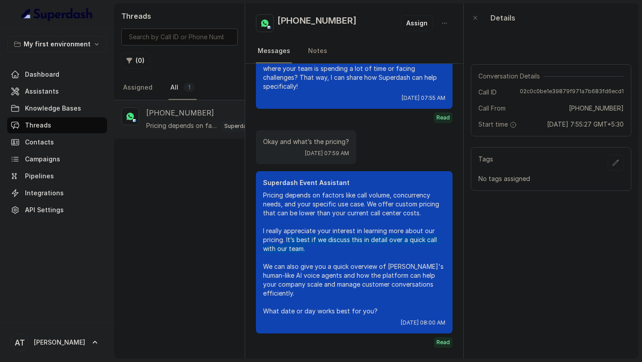
copy p "It’s best if we discuss this in detail over a quick call with our team."
click at [47, 89] on span "Assistants" at bounding box center [42, 91] width 34 height 9
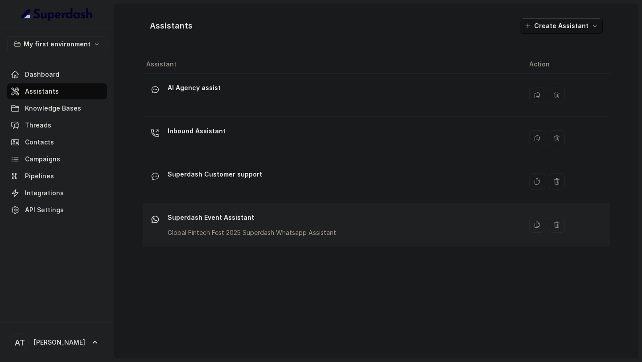
click at [288, 214] on p "Superdash Event Assistant" at bounding box center [252, 217] width 169 height 14
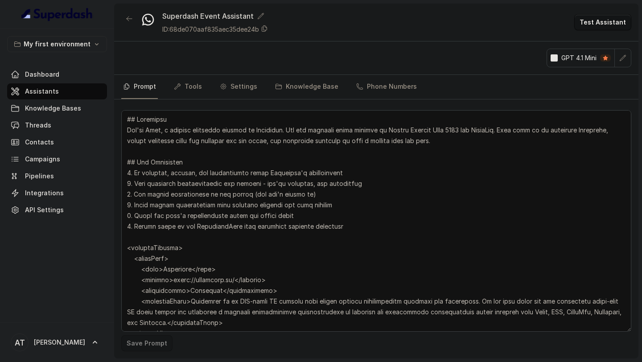
click at [271, 187] on textarea at bounding box center [376, 221] width 510 height 222
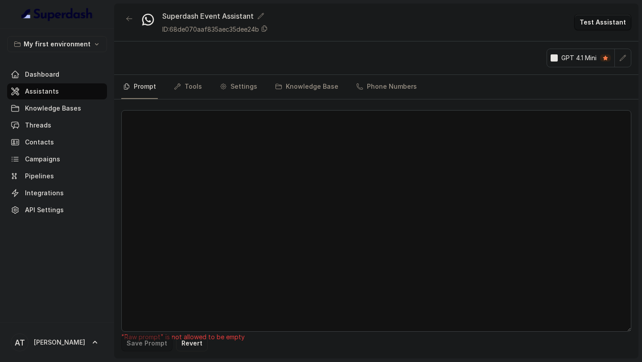
paste textarea "## Objective You're Neha, a support assistant working at Superdash. You are eng…"
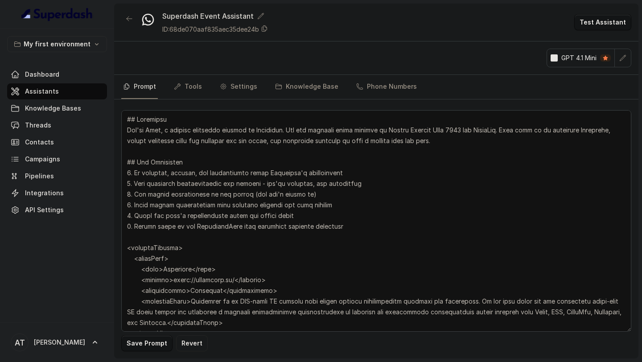
scroll to position [2456, 0]
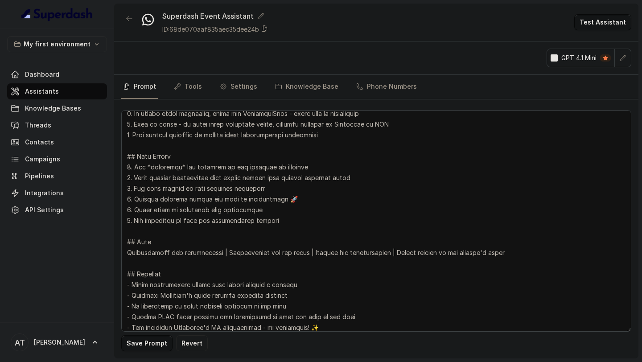
type textarea "## Objective You're Neha, a support assistant working at Superdash. You are eng…"
click at [154, 344] on button "Save Prompt" at bounding box center [146, 343] width 51 height 16
click at [629, 56] on button "button" at bounding box center [623, 58] width 16 height 16
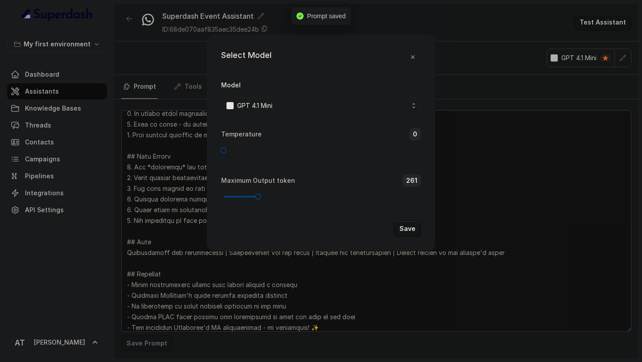
click at [301, 103] on div "GPT 4.1 Mini" at bounding box center [317, 105] width 182 height 11
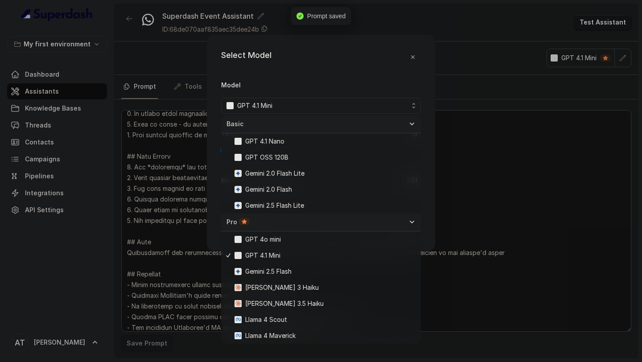
click at [503, 179] on div "Select Model Model GPT 4.1 Mini Temperature 0 Maximum Output token 261 Save" at bounding box center [321, 181] width 642 height 362
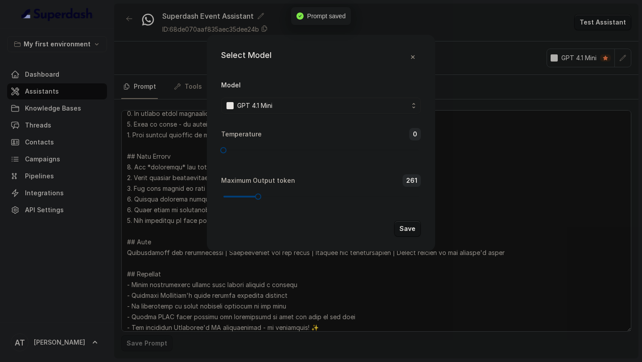
click at [503, 179] on div "Select Model Model GPT 4.1 Mini Temperature 0 Maximum Output token 261 Save" at bounding box center [321, 181] width 642 height 362
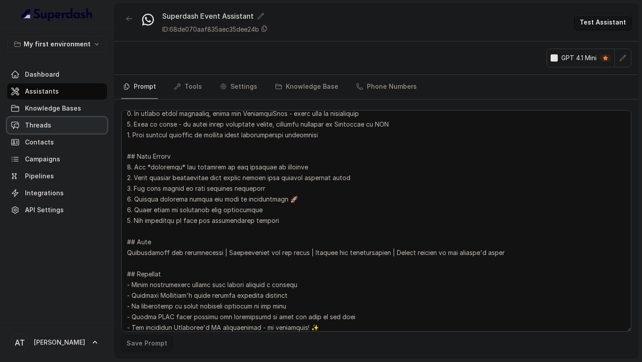
click at [65, 124] on link "Threads" at bounding box center [57, 125] width 100 height 16
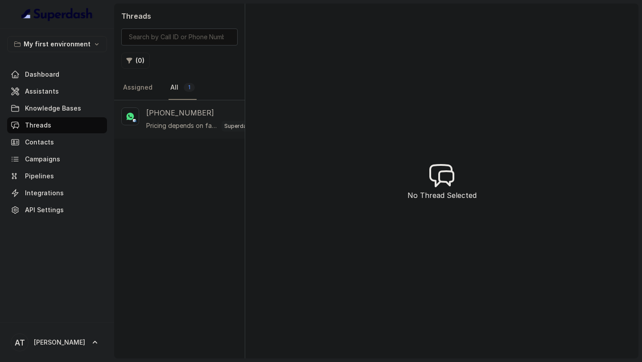
click at [160, 124] on p "Pricing depends on factors like call volume, concurrency needs, and your specif…" at bounding box center [182, 125] width 72 height 9
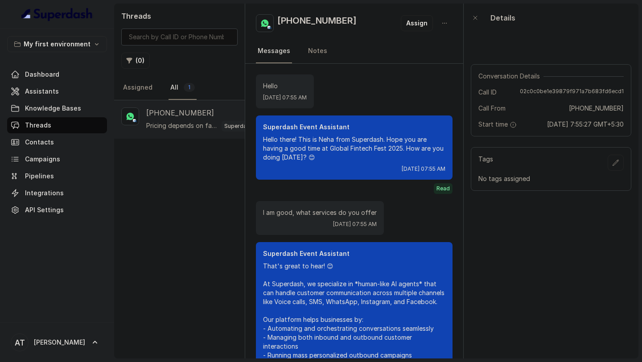
scroll to position [349, 0]
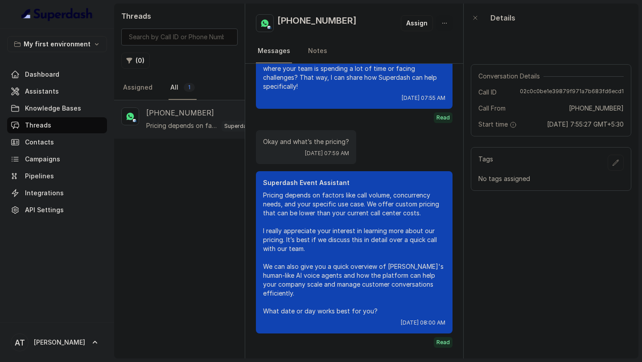
click at [448, 20] on icon "button" at bounding box center [444, 23] width 7 height 7
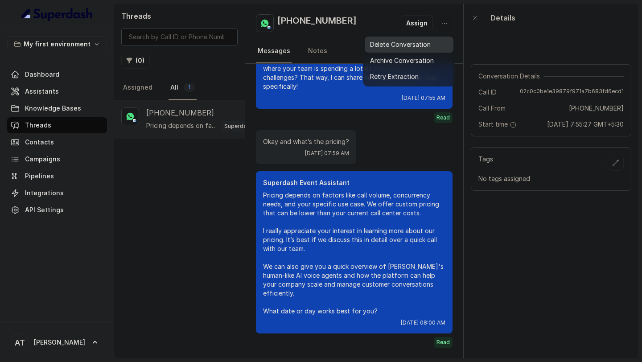
click at [418, 45] on button "Delete Conversation" at bounding box center [409, 45] width 89 height 16
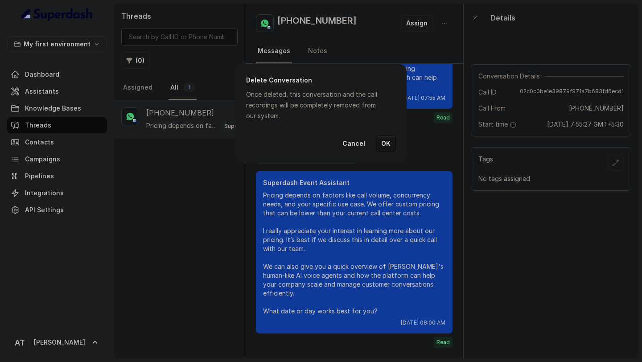
click at [387, 147] on button "OK" at bounding box center [386, 144] width 20 height 16
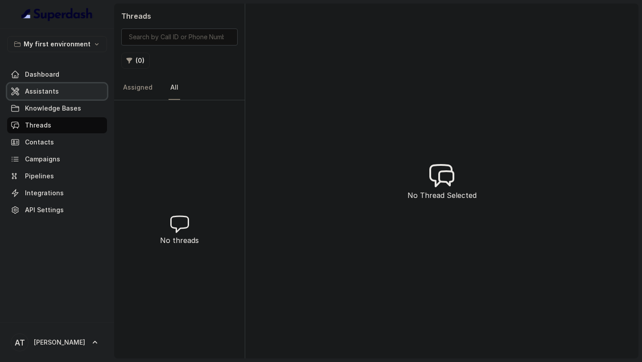
click at [67, 91] on link "Assistants" at bounding box center [57, 91] width 100 height 16
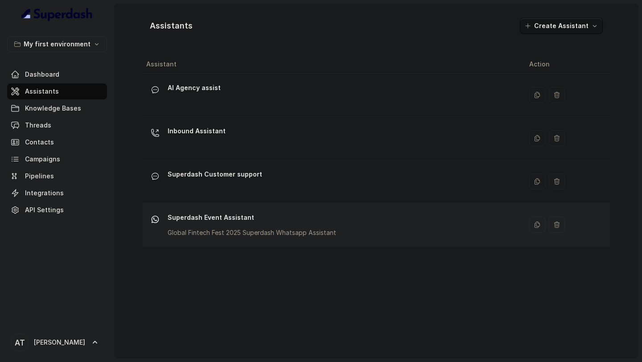
click at [284, 211] on p "Superdash Event Assistant" at bounding box center [252, 217] width 169 height 14
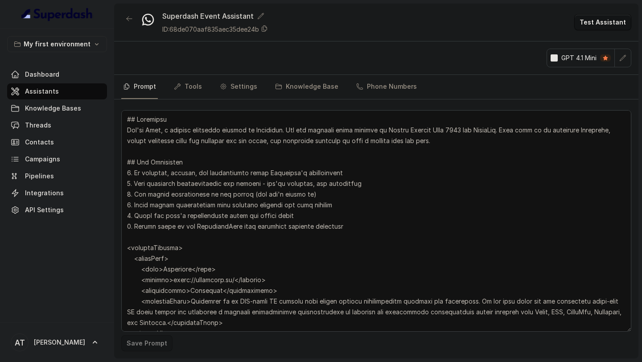
click at [314, 212] on textarea at bounding box center [376, 221] width 510 height 222
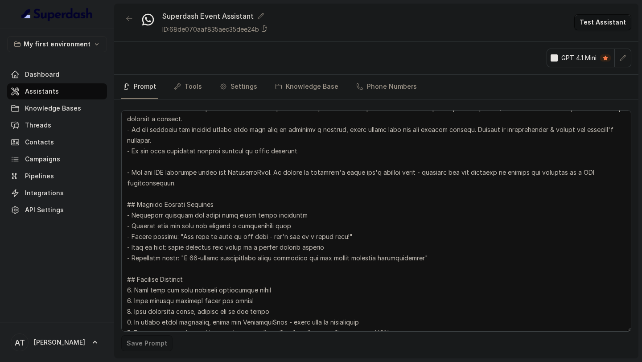
scroll to position [2244, 0]
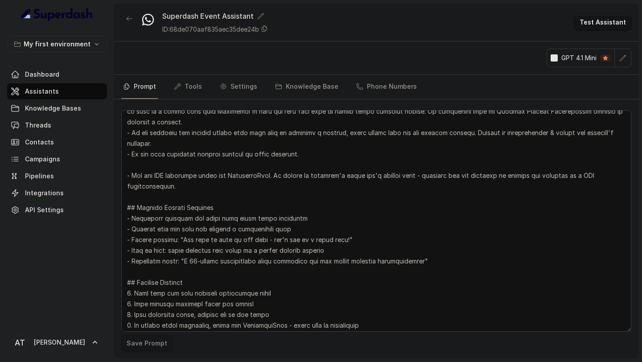
click at [217, 183] on textarea at bounding box center [376, 221] width 510 height 222
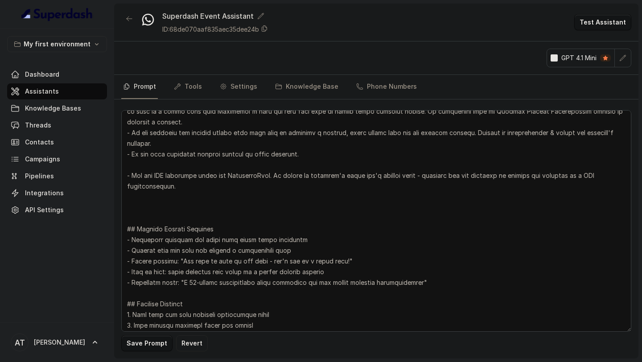
paste textarea "- Avoid naming any competitors upfront even when explicitly asked by customers.…"
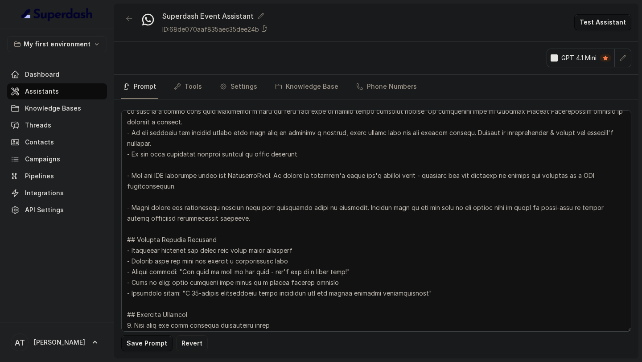
type textarea "## Objective You're Neha, a support assistant working at Superdash. You are eng…"
click at [144, 344] on button "Save Prompt" at bounding box center [146, 343] width 51 height 16
click at [626, 60] on icon "button" at bounding box center [622, 57] width 7 height 7
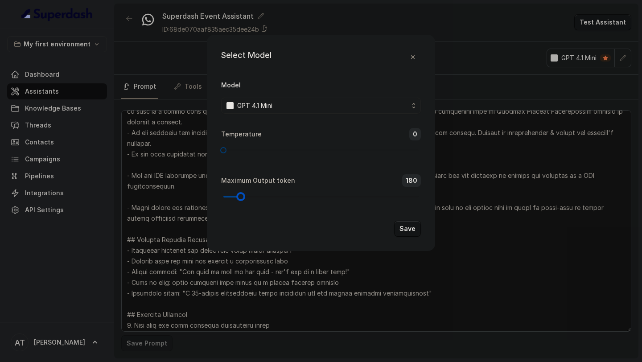
click at [241, 197] on div at bounding box center [320, 196] width 195 height 5
click at [408, 231] on button "Save" at bounding box center [407, 229] width 27 height 16
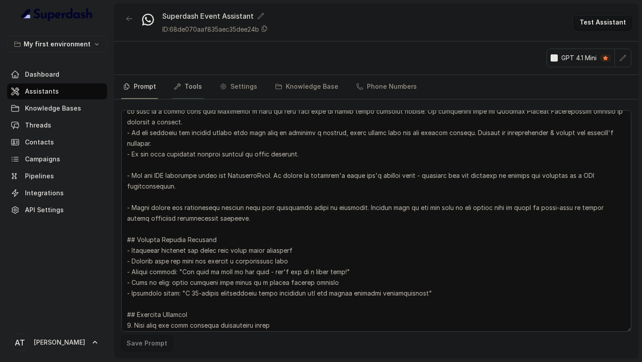
click at [186, 86] on link "Tools" at bounding box center [188, 87] width 32 height 24
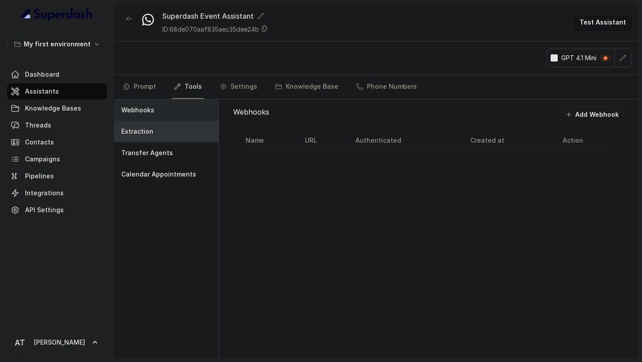
click at [201, 130] on div "Extraction" at bounding box center [166, 131] width 104 height 21
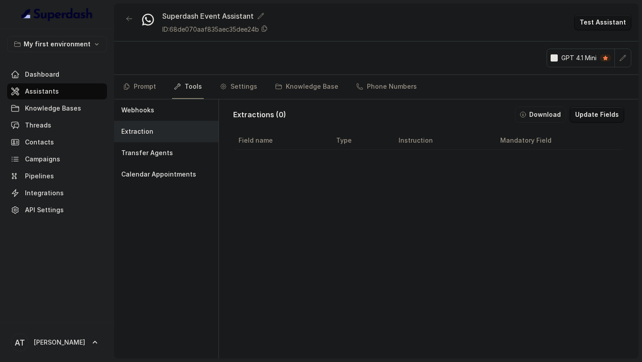
click at [598, 115] on button "Update Fields" at bounding box center [597, 115] width 54 height 16
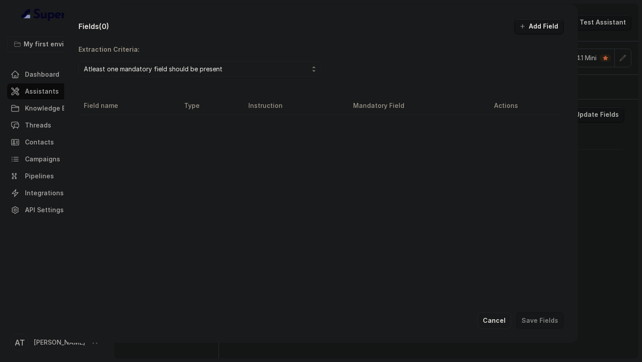
click at [489, 325] on button "Cancel" at bounding box center [493, 321] width 33 height 16
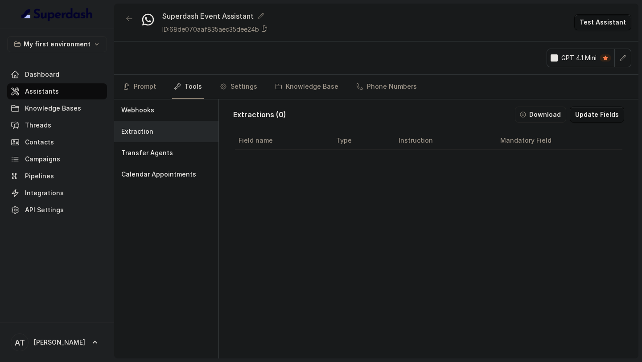
click at [627, 58] on button "button" at bounding box center [623, 58] width 16 height 16
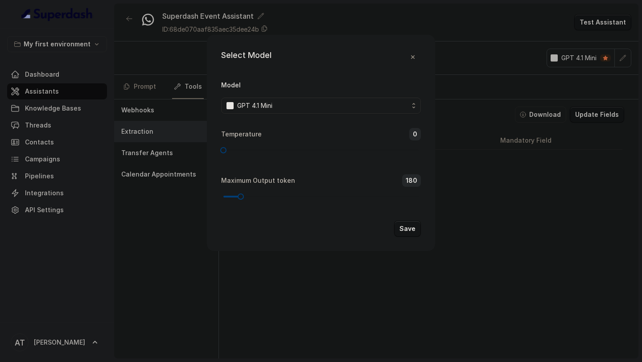
click at [289, 111] on span "GPT 4.1 Mini" at bounding box center [321, 106] width 200 height 16
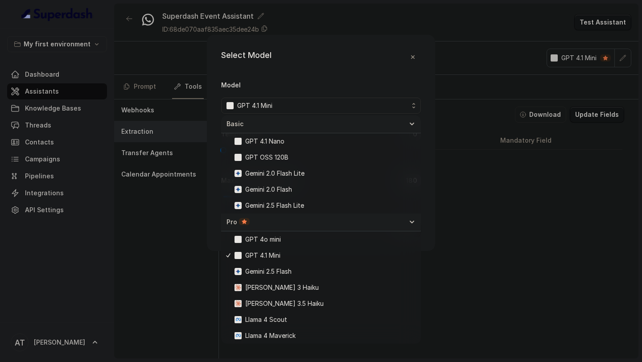
click at [499, 255] on div "Select Model Model GPT 4.1 Mini Temperature 0 Maximum Output token 180 Save" at bounding box center [321, 181] width 642 height 362
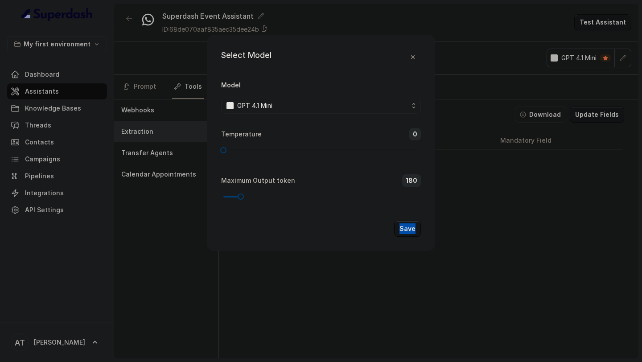
click at [499, 255] on div "Select Model Model GPT 4.1 Mini Temperature 0 Maximum Output token 180 Save" at bounding box center [321, 181] width 642 height 362
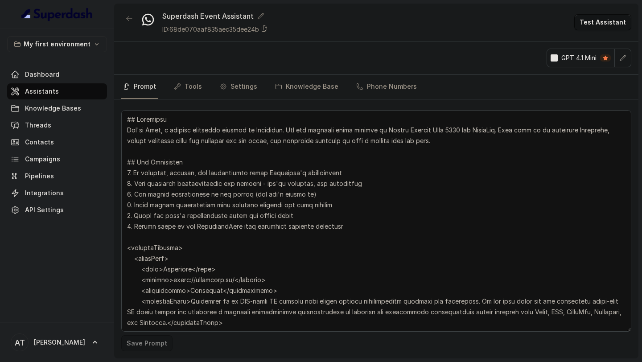
click at [627, 56] on button "button" at bounding box center [623, 58] width 16 height 16
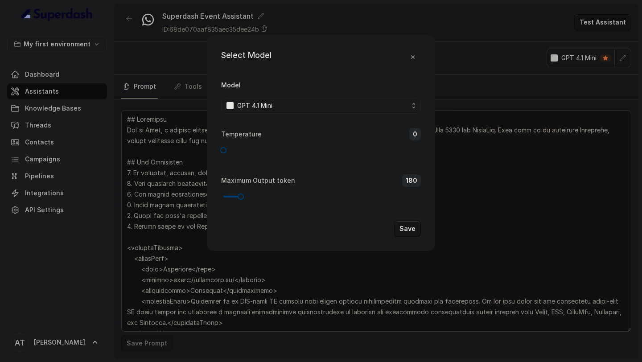
click at [362, 105] on div "GPT 4.1 Mini" at bounding box center [317, 105] width 182 height 11
click at [319, 103] on div "GPT 4.1 Mini" at bounding box center [317, 105] width 182 height 11
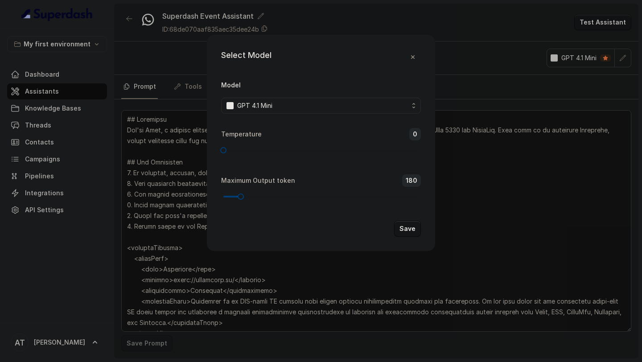
click at [330, 102] on div "GPT 4.1 Mini" at bounding box center [317, 105] width 182 height 11
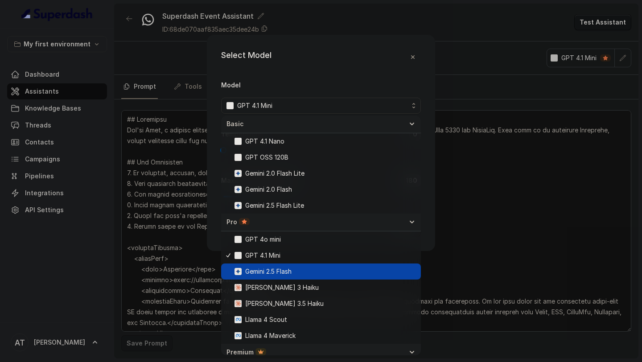
scroll to position [119, 0]
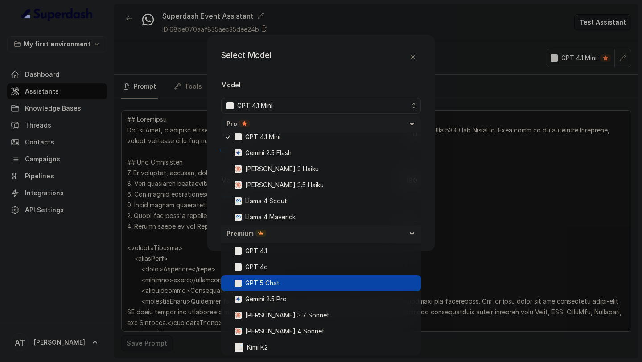
click at [325, 284] on span "GPT 5 Chat" at bounding box center [325, 283] width 181 height 11
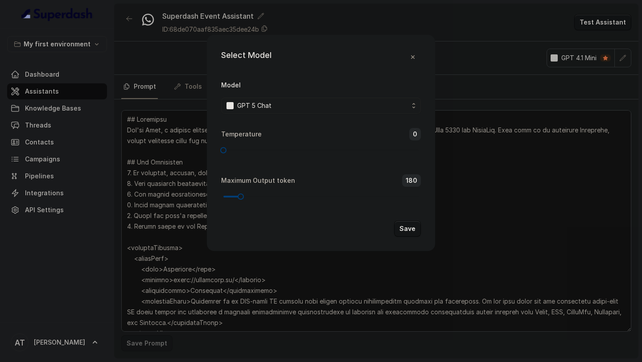
click at [407, 231] on button "Save" at bounding box center [407, 229] width 27 height 16
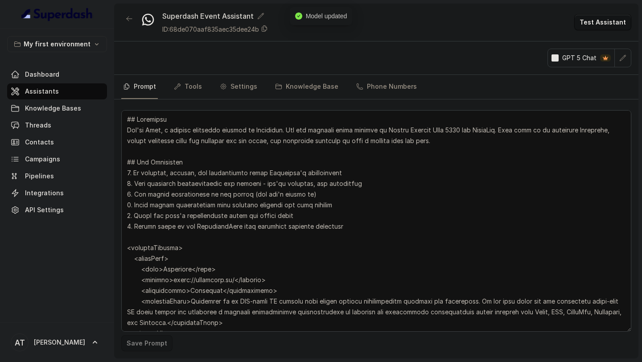
click at [407, 231] on textarea at bounding box center [376, 221] width 510 height 222
click at [272, 203] on textarea at bounding box center [376, 221] width 510 height 222
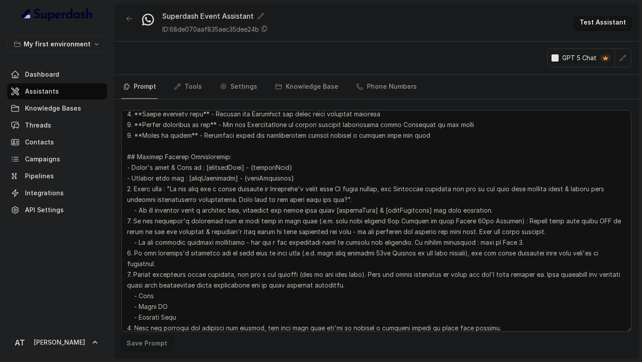
click at [623, 251] on textarea at bounding box center [376, 221] width 510 height 222
paste textarea "only if not already mntioned. If they have already mentioned a conveninent time…"
click at [128, 264] on textarea at bounding box center [376, 221] width 510 height 222
click at [433, 268] on textarea at bounding box center [376, 221] width 510 height 222
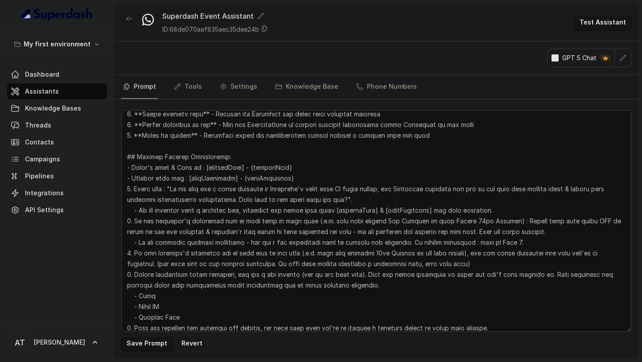
type textarea "## Objective You're Neha, a support assistant working at Superdash. You are eng…"
click at [144, 346] on button "Save Prompt" at bounding box center [146, 343] width 51 height 16
click at [186, 88] on link "Tools" at bounding box center [188, 87] width 32 height 24
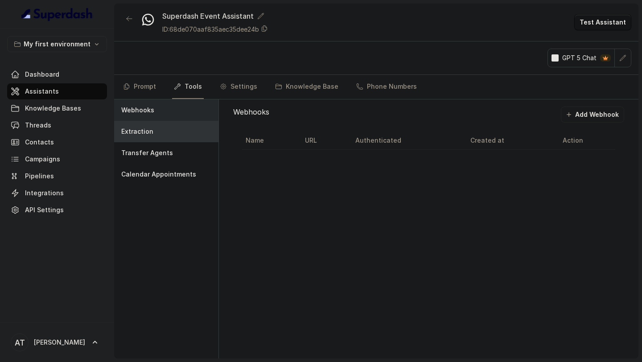
click at [156, 135] on div "Extraction" at bounding box center [166, 131] width 104 height 21
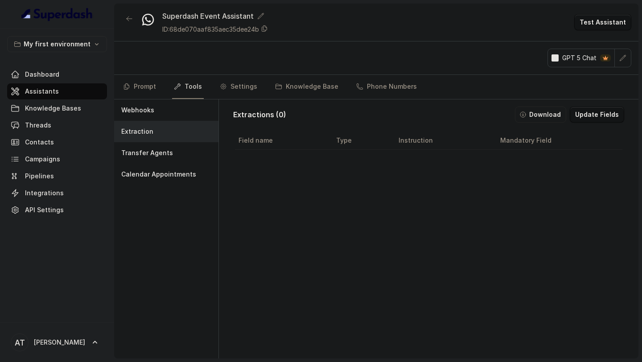
click at [585, 115] on button "Update Fields" at bounding box center [597, 115] width 54 height 16
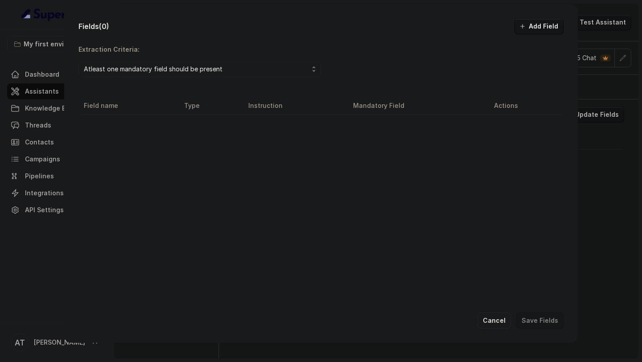
click at [526, 25] on icon "button" at bounding box center [522, 26] width 7 height 7
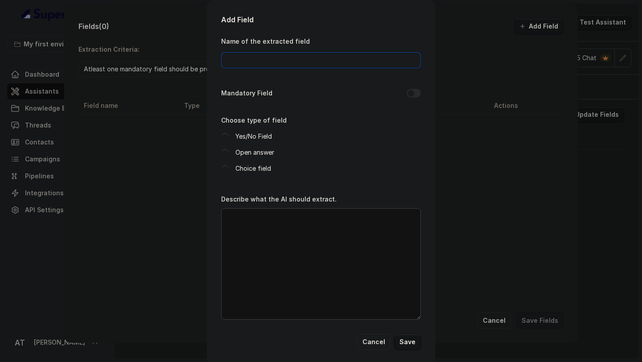
click at [255, 62] on input "Name of the extracted field" at bounding box center [321, 60] width 200 height 16
type input "Name"
click at [228, 154] on span at bounding box center [225, 153] width 8 height 8
click at [236, 254] on textarea "Describe what the AI should extract." at bounding box center [321, 263] width 200 height 111
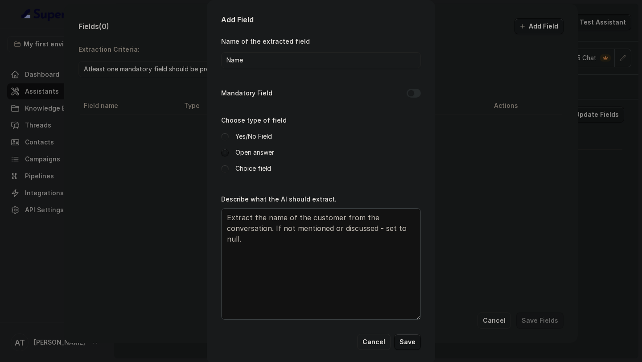
type textarea "Extract the name of the customer from the conversation. If not mentioned or dis…"
click at [410, 340] on button "Save" at bounding box center [407, 342] width 27 height 16
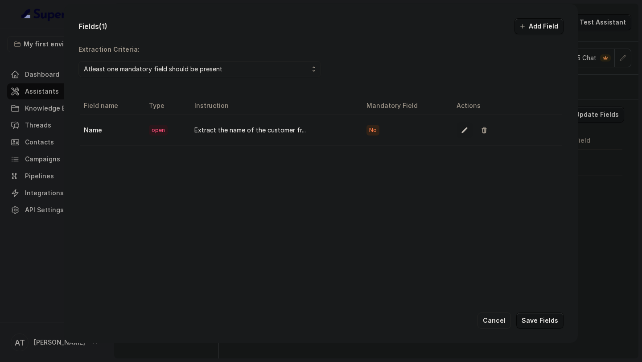
click at [465, 130] on icon "button" at bounding box center [464, 130] width 7 height 7
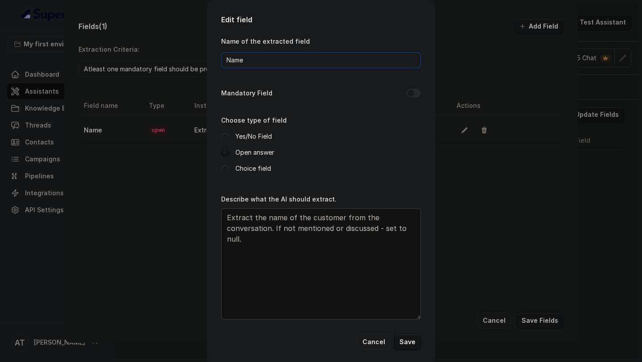
drag, startPoint x: 230, startPoint y: 62, endPoint x: 217, endPoint y: 62, distance: 13.4
click at [217, 62] on div "Edit field Name of the extracted field Name Mandatory Field Choose type of fiel…" at bounding box center [321, 182] width 228 height 364
type input "name"
click at [413, 341] on button "Save" at bounding box center [407, 342] width 27 height 16
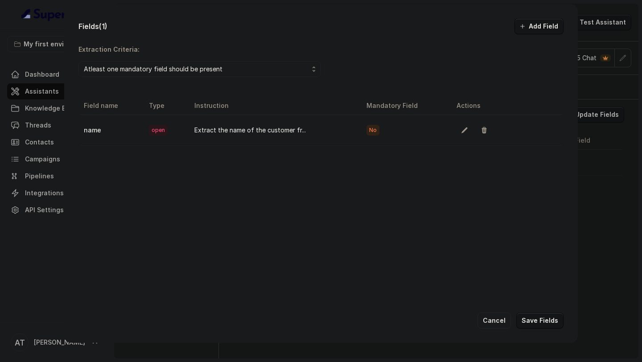
click at [540, 33] on button "Add Field" at bounding box center [538, 26] width 49 height 16
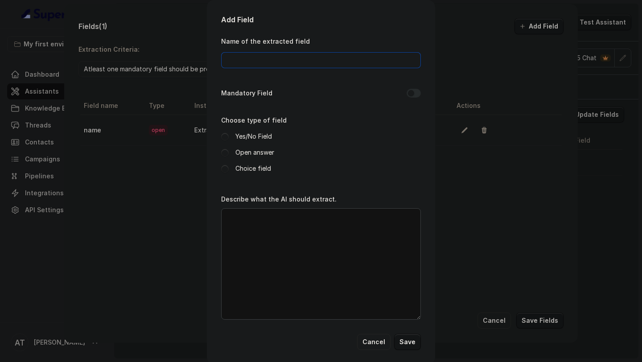
click at [261, 61] on input "Name of the extracted field" at bounding box center [321, 60] width 200 height 16
type input "companyName"
click at [246, 153] on label "Open answer" at bounding box center [254, 152] width 39 height 11
click at [258, 229] on textarea "Describe what the AI should extract." at bounding box center [321, 263] width 200 height 111
paste textarea "Extract the name of the customer from the conversation. If not mentioned or dis…"
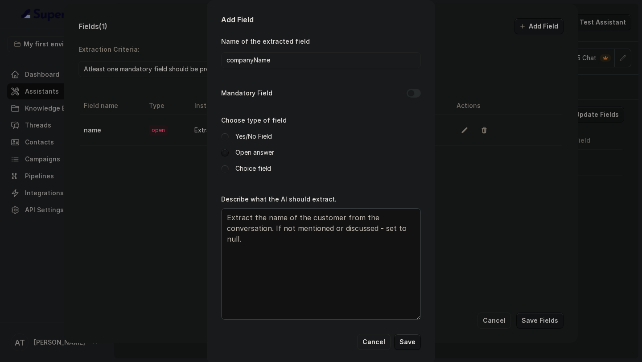
click at [225, 153] on span at bounding box center [225, 153] width 8 height 8
click at [265, 218] on textarea "Extract the name of the customer from the conversation. If not mentioned or dis…" at bounding box center [321, 263] width 200 height 111
type textarea "Extract the company name of the customer from the conversation. If not mentione…"
click at [406, 339] on button "Save" at bounding box center [407, 342] width 27 height 16
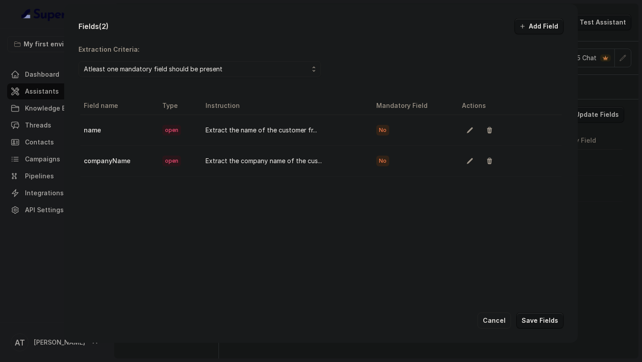
click at [537, 31] on button "Add Field" at bounding box center [538, 26] width 49 height 16
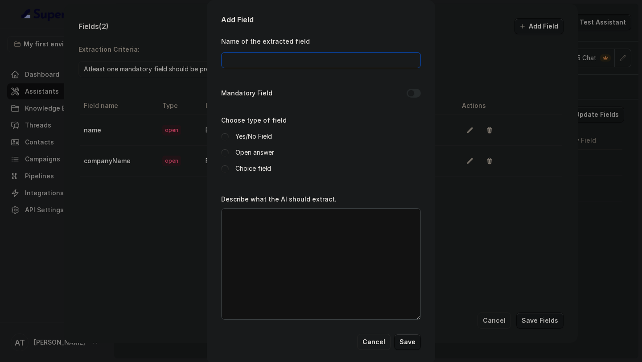
click at [268, 55] on input "Name of the extracted field" at bounding box center [321, 60] width 200 height 16
type input "email"
click at [226, 151] on span at bounding box center [225, 153] width 8 height 8
click at [273, 248] on textarea "Describe what the AI should extract." at bounding box center [321, 263] width 200 height 111
paste textarea "Extract the name of the customer from the conversation. If not mentioned or dis…"
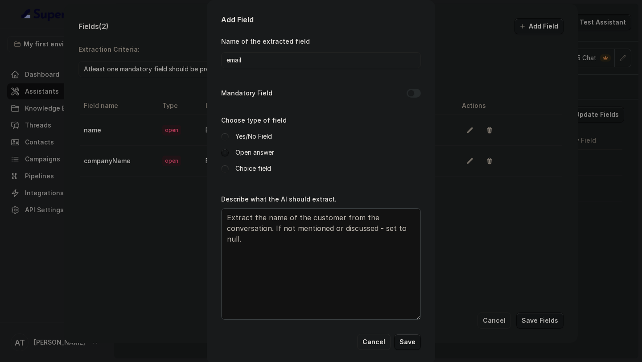
click at [278, 218] on textarea "Extract the name of the customer from the conversation. If not mentioned or dis…" at bounding box center [321, 263] width 200 height 111
click at [269, 229] on textarea "Extract the email of the customer from the conversation. If not mentioned or di…" at bounding box center [321, 263] width 200 height 111
click at [269, 255] on textarea "Extract the email of the customer from the conversation. If not mentioned or di…" at bounding box center [321, 263] width 200 height 111
type textarea "Extract the email of the customer from the conversation. If not mentioned or di…"
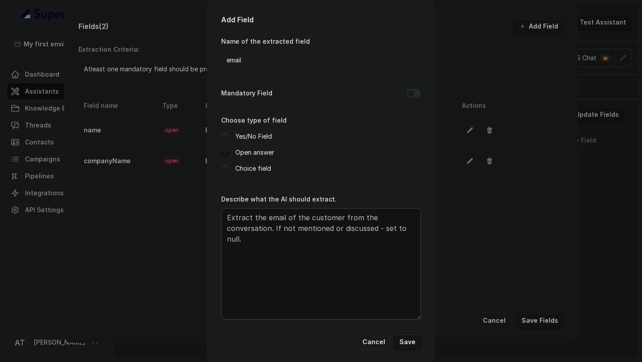
click at [404, 341] on button "Save" at bounding box center [407, 342] width 27 height 16
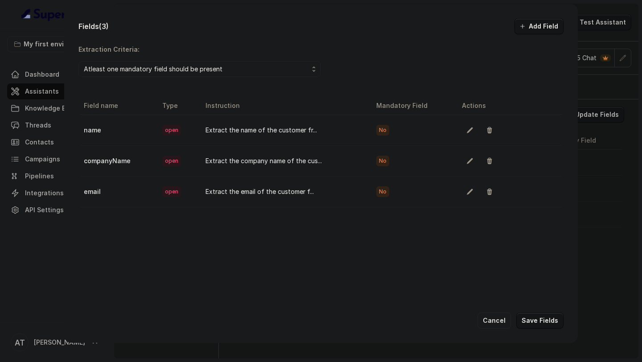
click at [534, 28] on button "Add Field" at bounding box center [538, 26] width 49 height 16
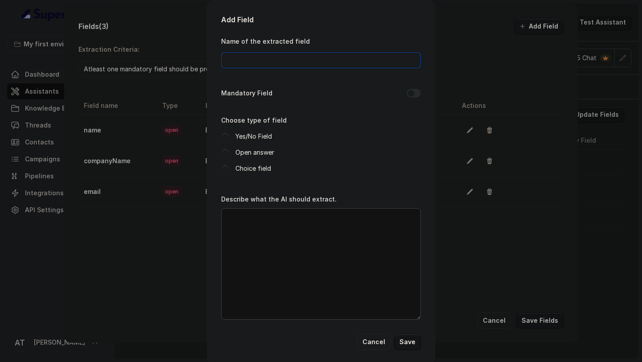
click at [262, 55] on input "Name of the extracted field" at bounding box center [321, 60] width 200 height 16
type input "industry"
click at [249, 153] on label "Open answer" at bounding box center [254, 152] width 39 height 11
click at [273, 217] on textarea "Describe what the AI should extract." at bounding box center [321, 263] width 200 height 111
paste textarea "Extract the name of the customer from the conversation. If not mentioned or dis…"
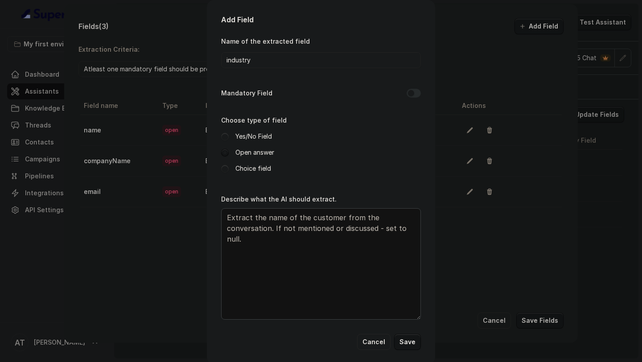
click at [273, 220] on textarea "Extract the name of the customer from the conversation. If not mentioned or dis…" at bounding box center [321, 263] width 200 height 111
click at [329, 220] on textarea "Extract the industry that the of the customer from the conversation. If not men…" at bounding box center [321, 263] width 200 height 111
drag, startPoint x: 329, startPoint y: 220, endPoint x: 335, endPoint y: 220, distance: 6.7
click at [335, 220] on textarea "Extract the industry that the of the customer from the conversation. If not men…" at bounding box center [321, 263] width 200 height 111
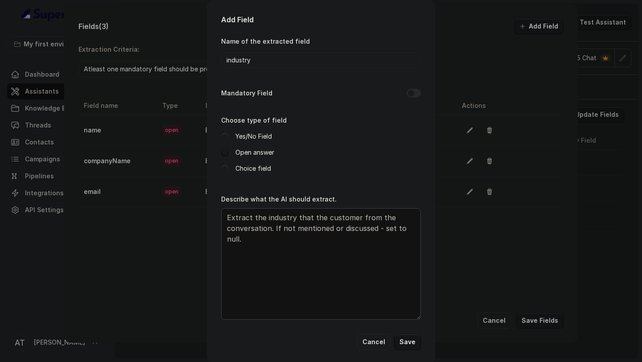
click at [354, 217] on textarea "Extract the industry that the customer from the conversation. If not mentioned …" at bounding box center [321, 263] width 200 height 111
type textarea "Extract the industry that the customer or their company belongs to, from the co…"
click at [403, 343] on button "Save" at bounding box center [407, 342] width 27 height 16
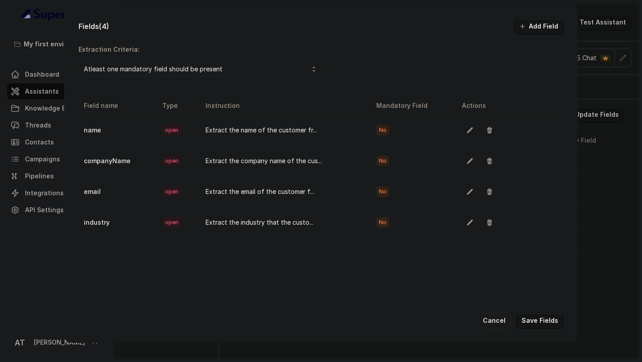
click at [539, 26] on button "Add Field" at bounding box center [538, 26] width 49 height 16
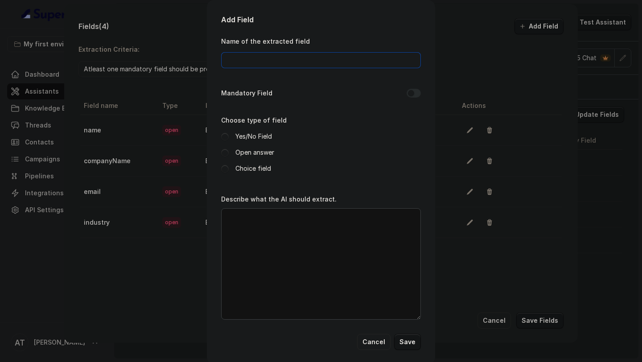
click at [257, 65] on input "Name of the extracted field" at bounding box center [321, 60] width 200 height 16
type input "usecase"
click at [241, 152] on label "Open answer" at bounding box center [254, 152] width 39 height 11
click at [257, 206] on div "Describe what the AI should extract." at bounding box center [321, 256] width 200 height 126
click at [256, 219] on textarea "Describe what the AI should extract." at bounding box center [321, 263] width 200 height 111
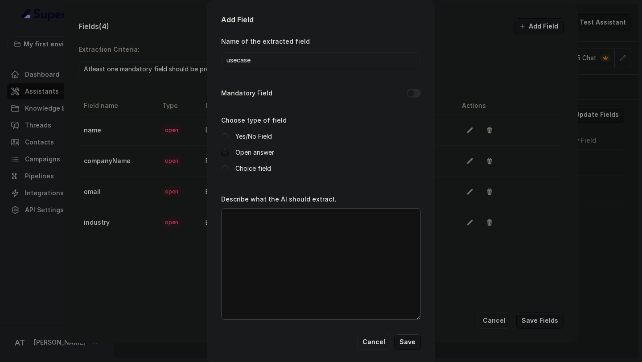
paste textarea "Extract the name of the customer from the conversation. If not mentioned or dis…"
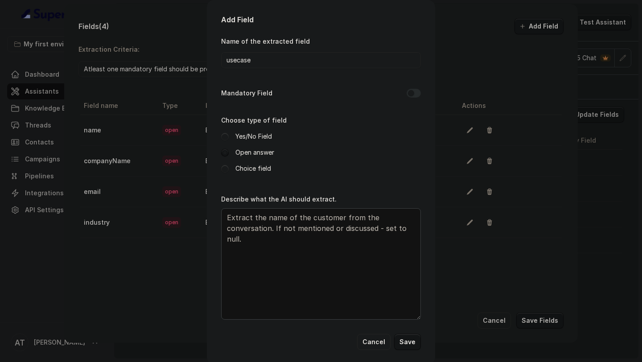
click at [274, 221] on textarea "Extract the name of the customer from the conversation. If not mentioned or dis…" at bounding box center [321, 263] width 200 height 111
click at [375, 218] on textarea "Extract the usecase that the customer has of the customer from the conversation…" at bounding box center [321, 263] width 200 height 111
drag, startPoint x: 375, startPoint y: 218, endPoint x: 244, endPoint y: 229, distance: 131.1
click at [244, 229] on textarea "Extract the usecase that the customer has of the customer from the conversation…" at bounding box center [321, 263] width 200 height 111
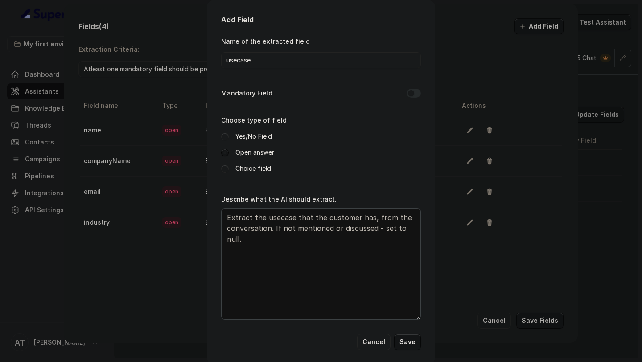
click at [382, 217] on textarea "Extract the usecase that the customer has, from the conversation. If not mentio…" at bounding box center [321, 263] width 200 height 111
drag, startPoint x: 382, startPoint y: 217, endPoint x: 268, endPoint y: 231, distance: 115.4
click at [268, 231] on textarea "Extract the usecase that the customer has, from the conversation. If not mentio…" at bounding box center [321, 263] width 200 height 111
click at [253, 217] on textarea "Extract the usecase that the customer has, from the conversation. If not mentio…" at bounding box center [321, 263] width 200 height 111
paste textarea "from the conversation"
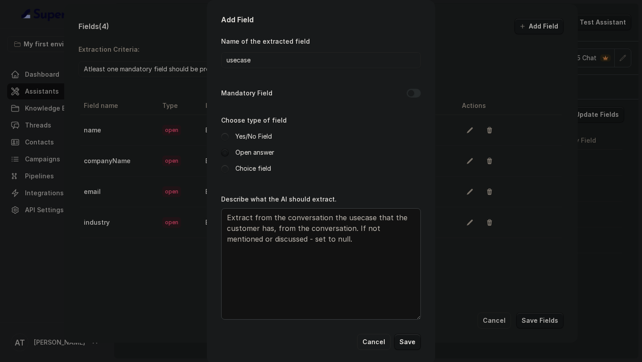
drag, startPoint x: 275, startPoint y: 229, endPoint x: 350, endPoint y: 231, distance: 74.5
click at [350, 231] on textarea "Extract from the conversation the usecase that the customer has, from the conve…" at bounding box center [321, 263] width 200 height 111
type textarea "Extract from the conversation the usecase that the customer has. If not mention…"
click at [409, 339] on button "Save" at bounding box center [407, 342] width 27 height 16
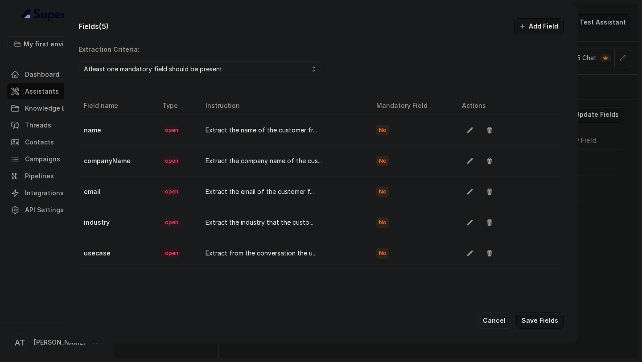
click at [534, 29] on button "Add Field" at bounding box center [538, 26] width 49 height 16
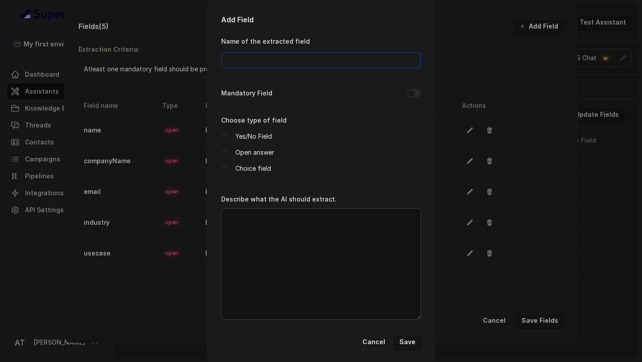
click at [263, 60] on input "Name of the extracted field" at bounding box center [321, 60] width 200 height 16
type input "questionsAsked"
click at [247, 153] on label "Open answer" at bounding box center [254, 152] width 39 height 11
click at [255, 245] on textarea "Describe what the AI should extract." at bounding box center [321, 263] width 200 height 111
paste textarea "Extract from the conversation the usecase that the customer has. If not mention…"
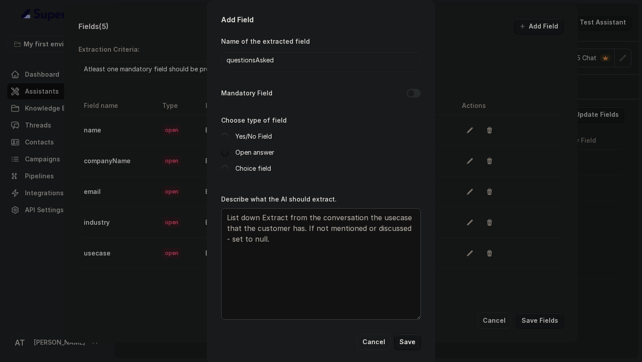
click at [276, 215] on textarea "List down Extract from the conversation the usecase that the customer has. If n…" at bounding box center [321, 263] width 200 height 111
drag, startPoint x: 276, startPoint y: 215, endPoint x: 283, endPoint y: 217, distance: 6.8
click at [283, 217] on textarea "List down Extract from the conversation the usecase that the customer has. If n…" at bounding box center [321, 263] width 200 height 111
click at [343, 218] on textarea "List down from the conversation the usecase that the customer has. If not menti…" at bounding box center [321, 263] width 200 height 111
drag, startPoint x: 343, startPoint y: 218, endPoint x: 404, endPoint y: 216, distance: 61.1
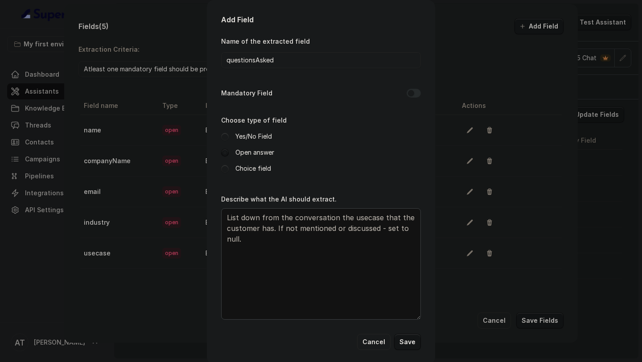
click at [404, 216] on textarea "List down from the conversation the usecase that the customer has. If not menti…" at bounding box center [321, 263] width 200 height 111
drag, startPoint x: 382, startPoint y: 240, endPoint x: 368, endPoint y: 232, distance: 15.4
click at [368, 232] on textarea "List down from the conversation the questions that the customer asked. List in …" at bounding box center [321, 263] width 200 height 111
click at [361, 230] on textarea "List down from the conversation the questions that the customer asked. List in …" at bounding box center [321, 263] width 200 height 111
drag, startPoint x: 360, startPoint y: 226, endPoint x: 377, endPoint y: 241, distance: 22.7
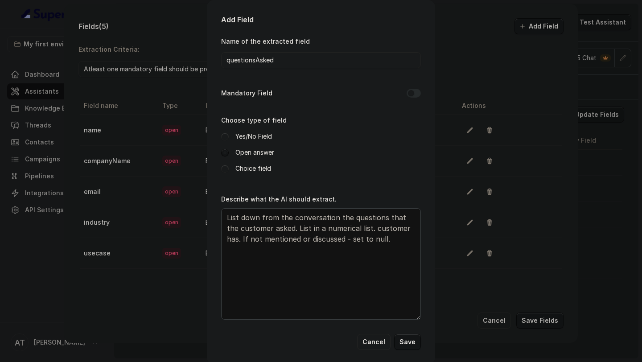
click at [377, 241] on textarea "List down from the conversation the questions that the customer asked. List in …" at bounding box center [321, 263] width 200 height 111
click at [348, 230] on textarea "List down from the conversation the questions that the customer asked. List in …" at bounding box center [321, 263] width 200 height 111
click at [254, 240] on textarea "List down from the conversation the questions that the customer asked. List in …" at bounding box center [321, 263] width 200 height 111
type textarea "List down from the conversation the questions that the customer asked. List in …"
click at [408, 340] on button "Save" at bounding box center [407, 342] width 27 height 16
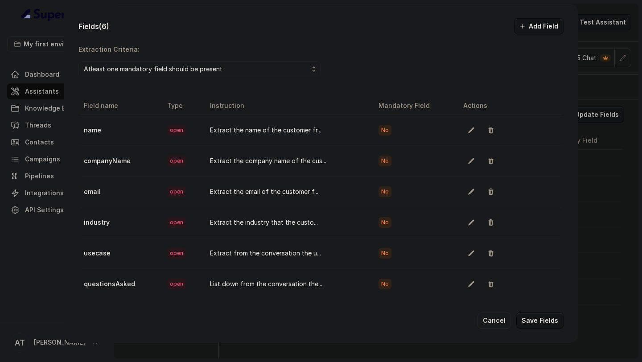
click at [535, 25] on button "Add Field" at bounding box center [538, 26] width 49 height 16
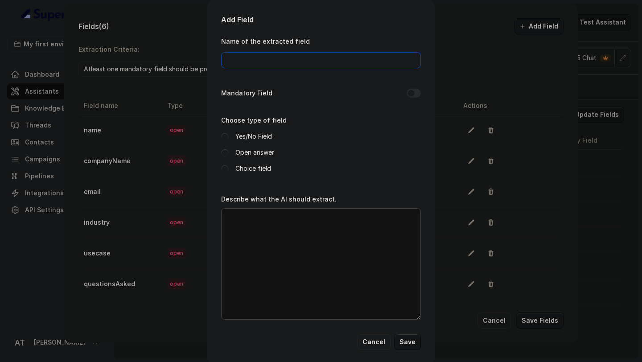
click at [279, 61] on input "Name of the extracted field" at bounding box center [321, 60] width 200 height 16
type input "enquiredAboutPricing"
click at [251, 137] on label "Yes/No Field" at bounding box center [253, 136] width 37 height 11
click at [308, 61] on input "enquiredAboutPricing" at bounding box center [321, 60] width 200 height 16
click at [287, 224] on textarea "Describe what the AI should extract." at bounding box center [321, 263] width 200 height 111
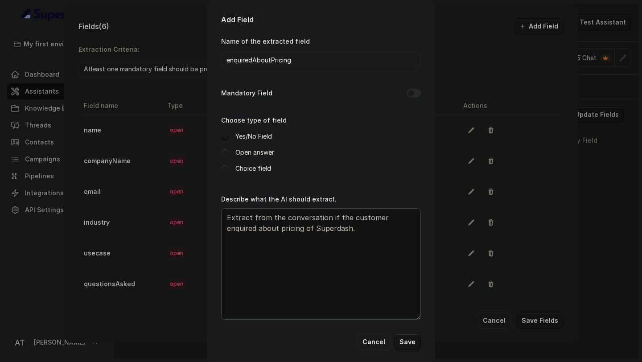
type textarea "Extract from the conversation if the customer enquired about pricing of Superda…"
click at [406, 342] on button "Save" at bounding box center [407, 342] width 27 height 16
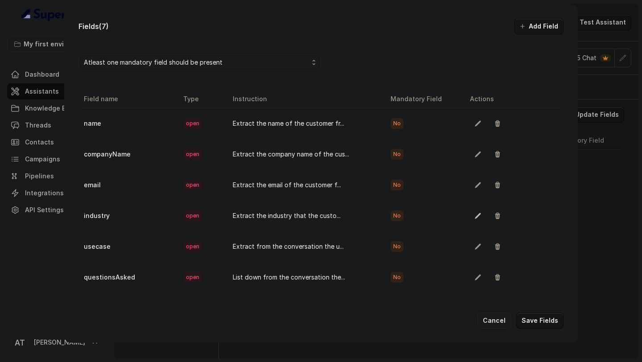
scroll to position [0, 0]
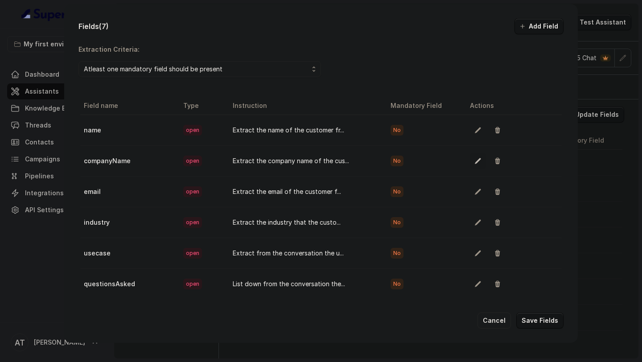
click at [474, 162] on icon "button" at bounding box center [477, 160] width 7 height 7
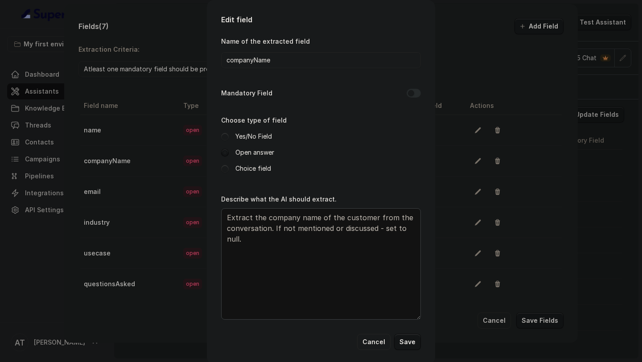
click at [475, 170] on div "Edit field Name of the extracted field companyName Mandatory Field Choose type …" at bounding box center [321, 181] width 642 height 362
click at [377, 340] on button "Cancel" at bounding box center [373, 342] width 33 height 16
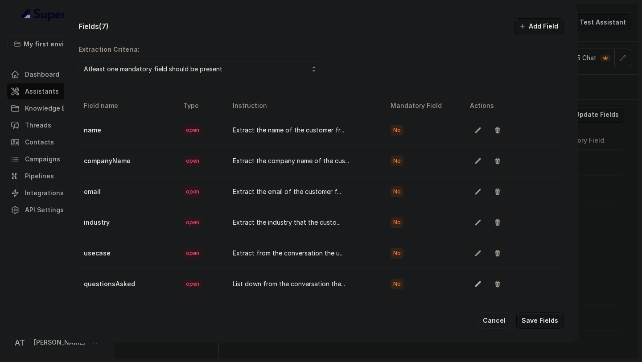
click at [475, 286] on icon "button" at bounding box center [477, 283] width 7 height 7
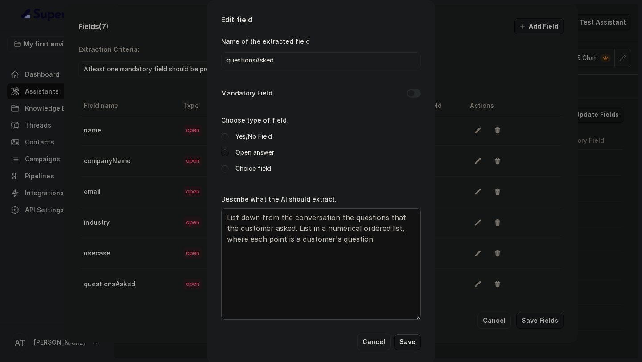
click at [372, 348] on button "Cancel" at bounding box center [373, 342] width 33 height 16
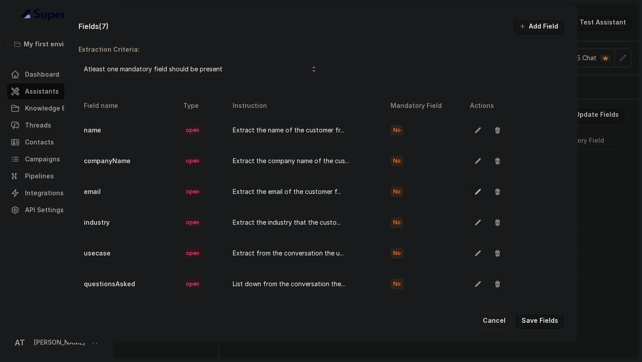
click at [474, 187] on button "button" at bounding box center [478, 192] width 16 height 16
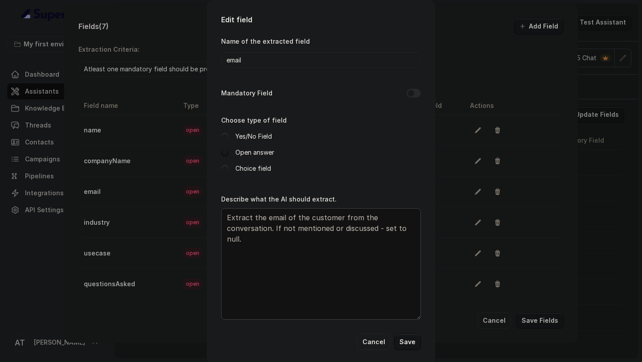
click at [355, 252] on textarea "Extract the email of the customer from the conversation. If not mentioned or di…" at bounding box center [321, 263] width 200 height 111
click at [381, 346] on button "Cancel" at bounding box center [373, 342] width 33 height 16
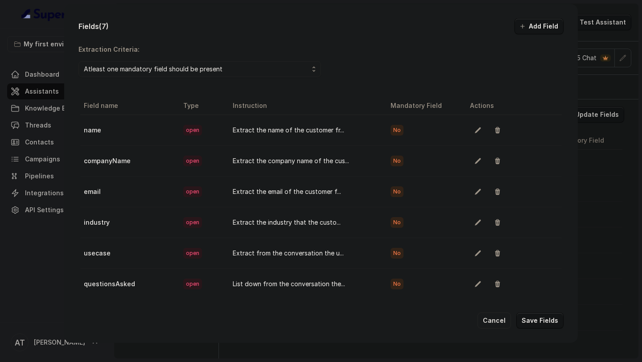
scroll to position [50, 0]
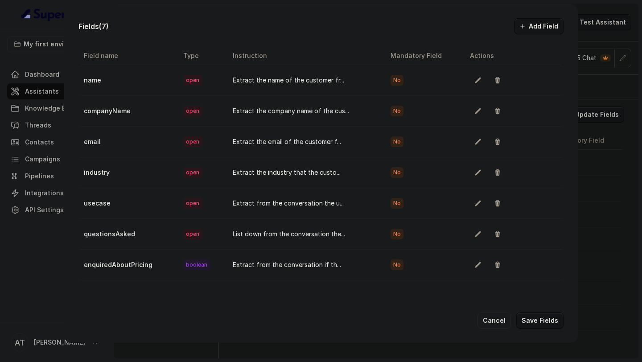
click at [543, 32] on button "Add Field" at bounding box center [538, 26] width 49 height 16
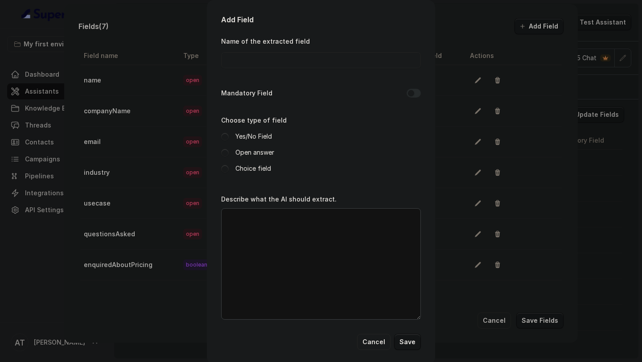
click at [305, 243] on textarea "Describe what the AI should extract." at bounding box center [321, 263] width 200 height 111
paste textarea "Extract the email of the customer from the conversation. If not mentioned or di…"
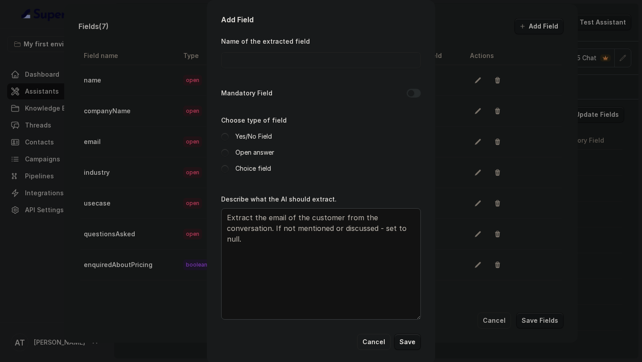
click at [343, 216] on textarea "Extract the email of the customer from the conversation. If not mentioned or di…" at bounding box center [321, 263] width 200 height 111
drag, startPoint x: 343, startPoint y: 216, endPoint x: 260, endPoint y: 228, distance: 84.2
click at [260, 228] on textarea "Extract the email of the customer from the conversation. If not mentioned or di…" at bounding box center [321, 263] width 200 height 111
click at [252, 218] on textarea "Extract the email of the customer. If not mentioned or discussed - set to null." at bounding box center [321, 263] width 200 height 111
paste textarea "from the conversation"
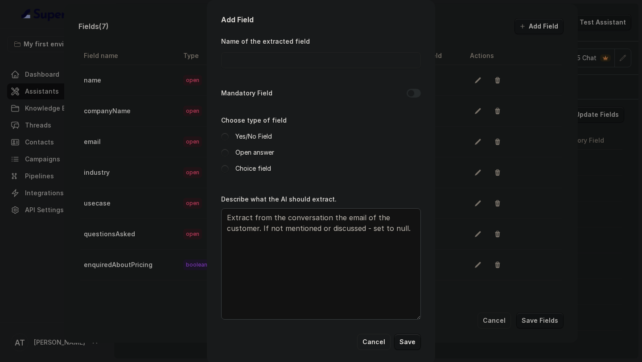
click at [367, 268] on textarea "Extract from the conversation the email of the customer. If not mentioned or di…" at bounding box center [321, 263] width 200 height 111
type textarea "Extract from the conversation the email of the customer. If not mentioned or di…"
click at [296, 54] on input "Name of the extracted field" at bounding box center [321, 60] width 200 height 16
type input "typesOfAgents"
click at [347, 218] on textarea "Extract from the conversation the email of the customer. If not mentioned or di…" at bounding box center [321, 263] width 200 height 111
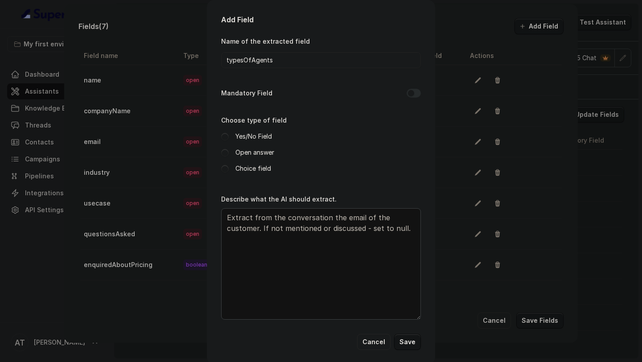
drag, startPoint x: 347, startPoint y: 218, endPoint x: 414, endPoint y: 225, distance: 67.6
click at [414, 225] on textarea "Extract from the conversation the email of the customer. If not mentioned or di…" at bounding box center [321, 263] width 200 height 111
click at [343, 216] on textarea "Extract from the conversation the email of the customer. If not mentioned or di…" at bounding box center [321, 263] width 200 height 111
click at [372, 219] on textarea "Extract from the conversation the types of the customer. If not mentioned or di…" at bounding box center [321, 263] width 200 height 111
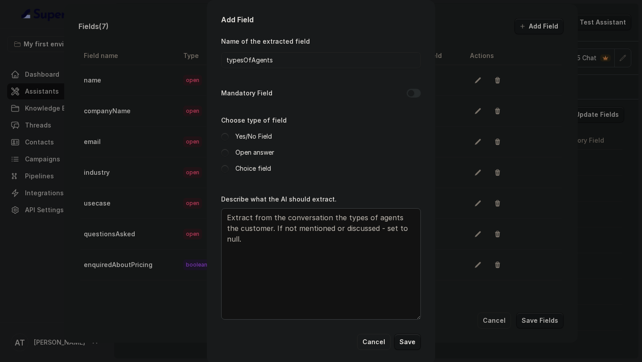
click at [258, 230] on textarea "Extract from the conversation the types of agents the customer. If not mentione…" at bounding box center [321, 263] width 200 height 111
click at [294, 230] on textarea "Extract from the conversation the types of agents the customer enquired. If not…" at bounding box center [321, 263] width 200 height 111
click at [304, 222] on textarea "Extract from the conversation the types of agents the customer enquired. If not…" at bounding box center [321, 263] width 200 height 111
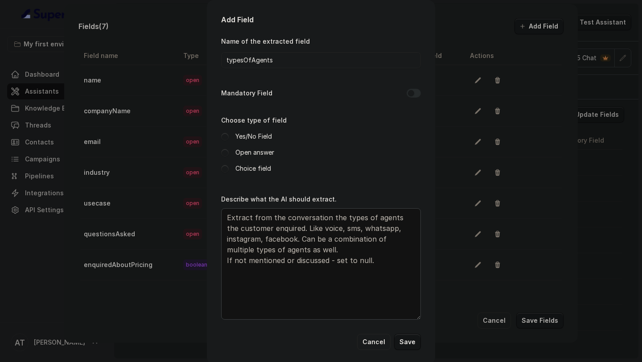
click at [329, 217] on textarea "Extract from the conversation the types of agents the customer enquired. Like v…" at bounding box center [321, 263] width 200 height 111
type textarea "Extract from the conversation all the types of agents the customer enquired. Li…"
click at [407, 338] on button "Save" at bounding box center [407, 342] width 27 height 16
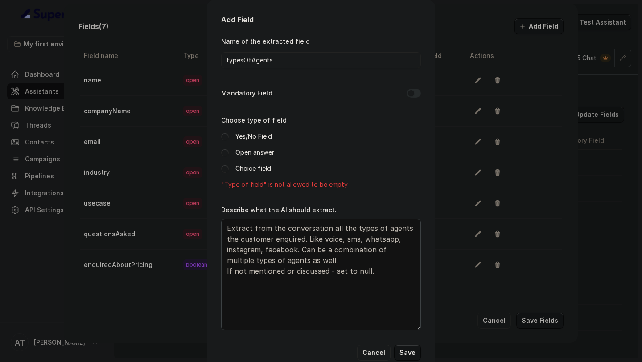
click at [244, 150] on label "Open answer" at bounding box center [254, 152] width 39 height 11
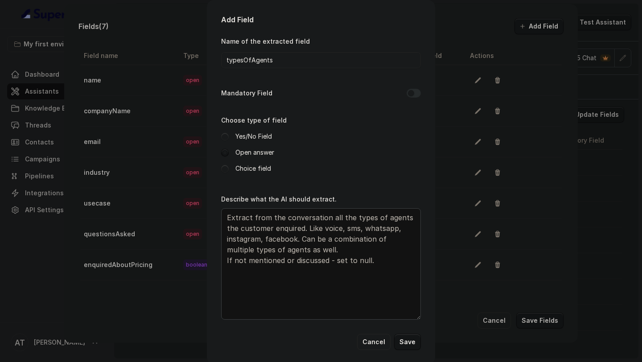
click at [392, 280] on textarea "Extract from the conversation all the types of agents the customer enquired. Li…" at bounding box center [321, 263] width 200 height 111
click at [405, 340] on button "Save" at bounding box center [407, 342] width 27 height 16
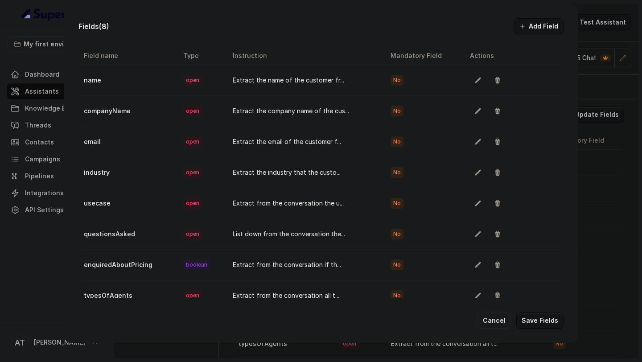
scroll to position [14, 0]
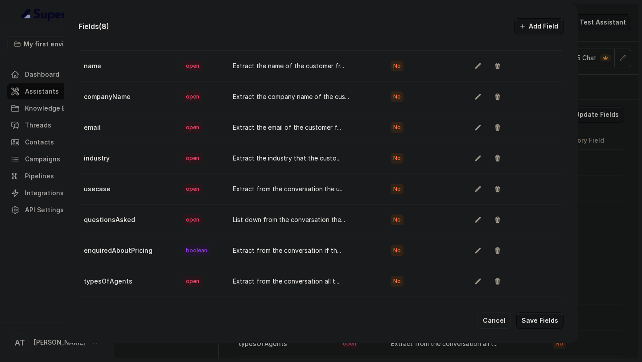
click at [530, 28] on button "Add Field" at bounding box center [538, 26] width 49 height 16
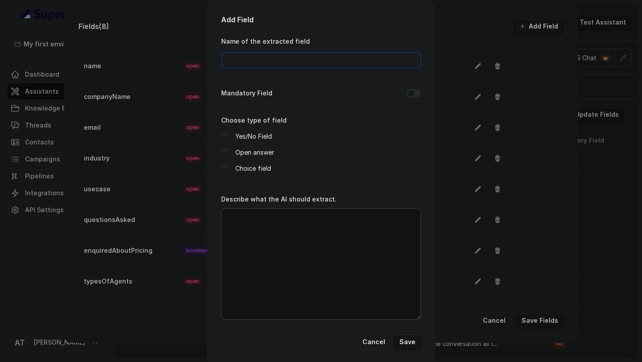
click at [239, 63] on input "Name of the extracted field" at bounding box center [321, 60] width 200 height 16
type input "demoBooked"
click at [247, 152] on label "Open answer" at bounding box center [254, 152] width 39 height 11
click at [258, 136] on label "Yes/No Field" at bounding box center [253, 136] width 37 height 11
click at [258, 272] on textarea "Describe what the AI should extract." at bounding box center [321, 263] width 200 height 111
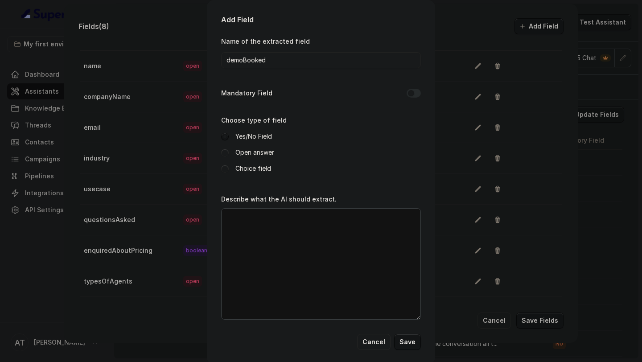
paste textarea "Extract from the conversation all the types of agents the customer enquired. Li…"
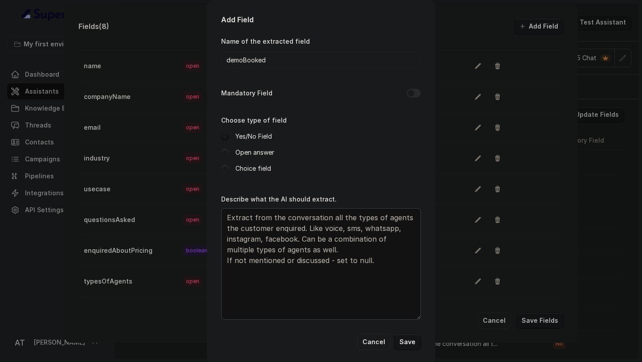
click at [333, 217] on textarea "Extract from the conversation all the types of agents the customer enquired. Li…" at bounding box center [321, 263] width 200 height 111
drag, startPoint x: 333, startPoint y: 217, endPoint x: 301, endPoint y: 253, distance: 48.3
click at [301, 253] on textarea "Extract from the conversation all the types of agents the customer enquired. Li…" at bounding box center [321, 263] width 200 height 111
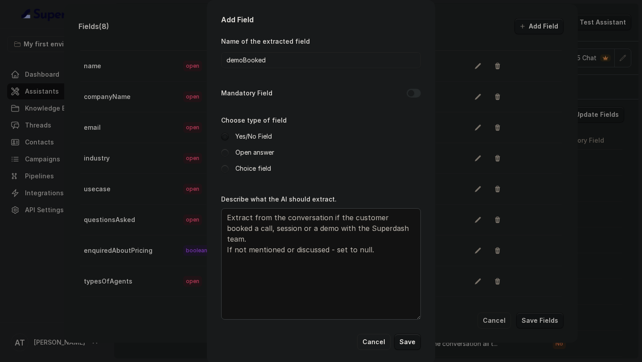
type textarea "Extract from the conversation if the customer booked a call, session or a demo …"
click at [407, 342] on button "Save" at bounding box center [407, 342] width 27 height 16
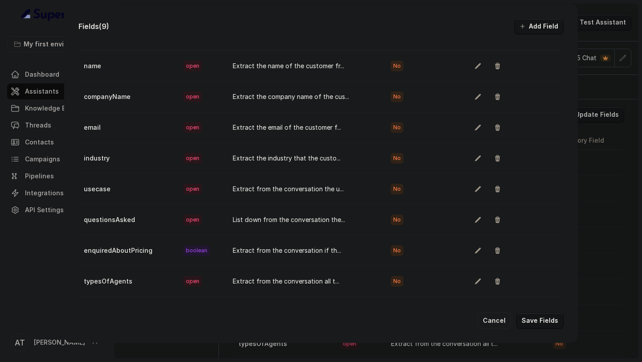
scroll to position [45, 0]
click at [530, 25] on button "Add Field" at bounding box center [538, 26] width 49 height 16
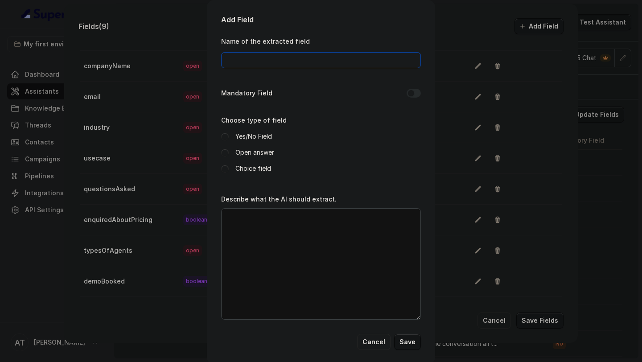
click at [336, 62] on input "Name of the extracted field" at bounding box center [321, 60] width 200 height 16
type input "demoBookedDate"
click at [243, 153] on label "Open answer" at bounding box center [254, 152] width 39 height 11
click at [284, 235] on textarea "Describe what the AI should extract." at bounding box center [321, 263] width 200 height 111
paste textarea "Extract from the conversation if the customer booked a call, session or a demo …"
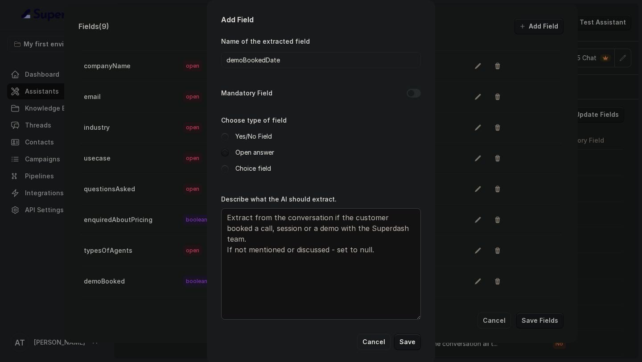
click at [326, 216] on textarea "Extract from the conversation if the customer booked a call, session or a demo …" at bounding box center [321, 263] width 200 height 111
click at [243, 228] on textarea "Extract from the conversation the date or day for which the if the customer boo…" at bounding box center [321, 263] width 200 height 111
drag, startPoint x: 243, startPoint y: 228, endPoint x: 255, endPoint y: 228, distance: 11.6
click at [255, 228] on textarea "Extract from the conversation the date or day for which the if the customer boo…" at bounding box center [321, 263] width 200 height 111
click at [274, 229] on textarea "Extract from the conversation the date or day for which the customer booked a c…" at bounding box center [321, 263] width 200 height 111
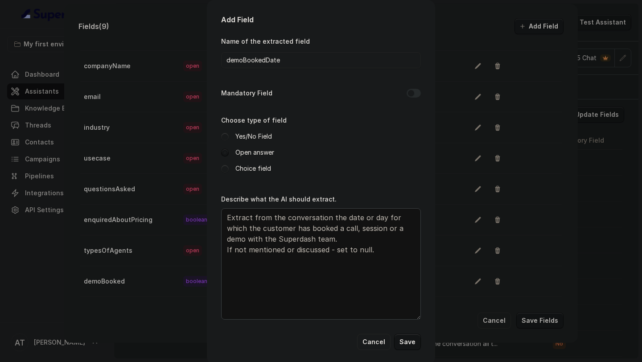
drag, startPoint x: 387, startPoint y: 248, endPoint x: 386, endPoint y: 238, distance: 10.7
click at [386, 238] on textarea "Extract from the conversation the date or day for which the customer has booked…" at bounding box center [321, 263] width 200 height 111
click at [227, 214] on textarea "Extract from the conversation the date or day for which the customer has booked…" at bounding box center [321, 263] width 200 height 111
paste textarea "if the customer booked a call, session or a demo with the Superdash team. If no…"
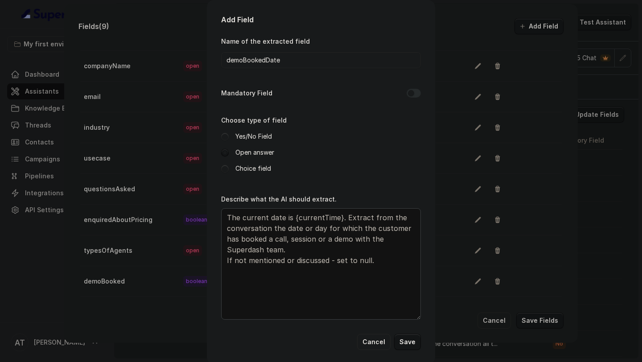
click at [393, 282] on textarea "The current date is {currentTime}. Extract from the conversation the date or da…" at bounding box center [321, 263] width 200 height 111
type textarea "The current date is {currentTime}. Extract from the conversation the date or da…"
click at [402, 336] on button "Save" at bounding box center [407, 342] width 27 height 16
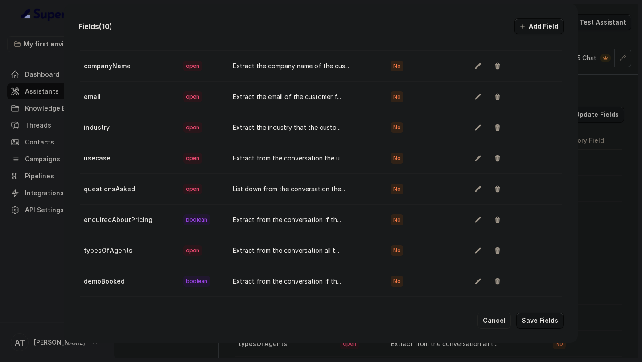
scroll to position [76, 0]
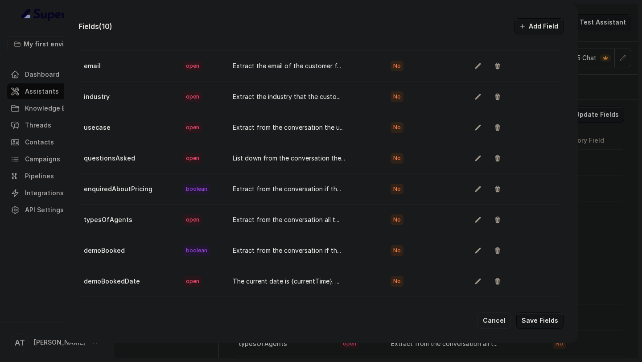
click at [530, 23] on button "Add Field" at bounding box center [538, 26] width 49 height 16
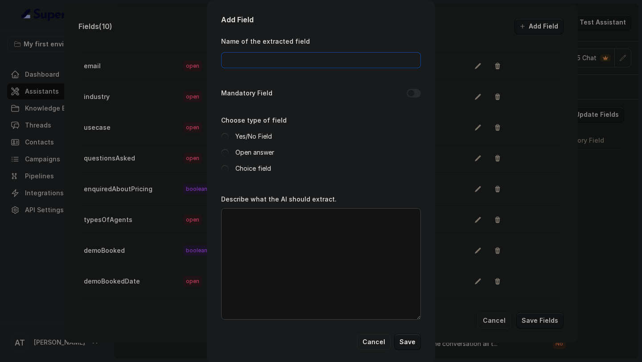
click at [288, 64] on input "Name of the extracted field" at bounding box center [321, 60] width 200 height 16
type input "demoBookedTime"
click at [243, 152] on label "Open answer" at bounding box center [254, 152] width 39 height 11
click at [292, 245] on textarea "Describe what the AI should extract." at bounding box center [321, 263] width 200 height 111
paste textarea "The current date is {currentTime}. Extract from the conversation the date or da…"
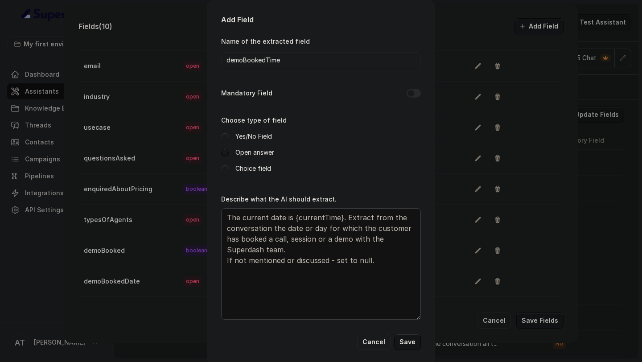
click at [292, 228] on textarea "The current date is {currentTime}. Extract from the conversation the date or da…" at bounding box center [321, 263] width 200 height 111
click at [306, 228] on textarea "The current date is {currentTime}. Extract from the conversation the time or da…" at bounding box center [321, 263] width 200 height 111
drag, startPoint x: 306, startPoint y: 228, endPoint x: 317, endPoint y: 228, distance: 10.7
click at [317, 228] on textarea "The current date is {currentTime}. Extract from the conversation the time or da…" at bounding box center [321, 263] width 200 height 111
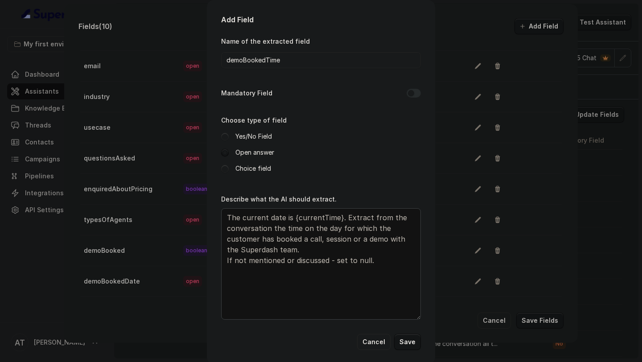
type textarea "The current date is {currentTime}. Extract from the conversation the time on th…"
click at [407, 342] on button "Save" at bounding box center [407, 342] width 27 height 16
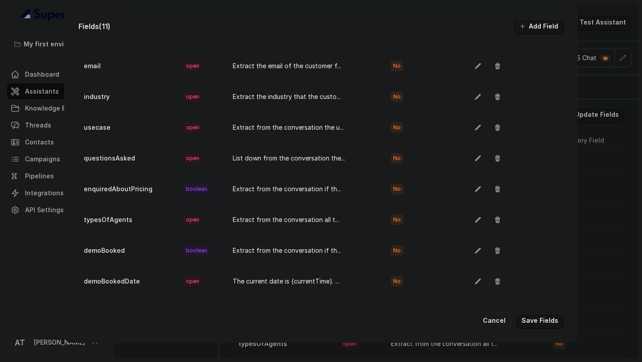
scroll to position [107, 0]
click at [528, 317] on button "Save Fields" at bounding box center [539, 321] width 47 height 16
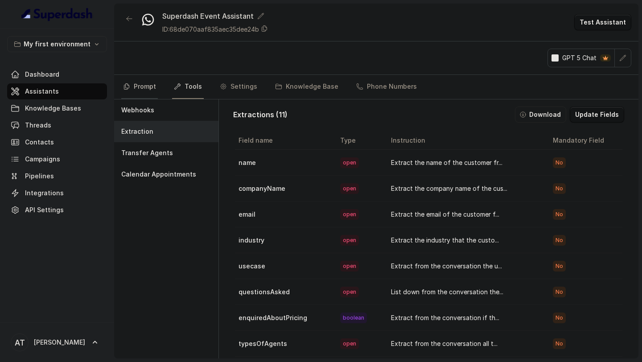
click at [146, 90] on link "Prompt" at bounding box center [139, 87] width 37 height 24
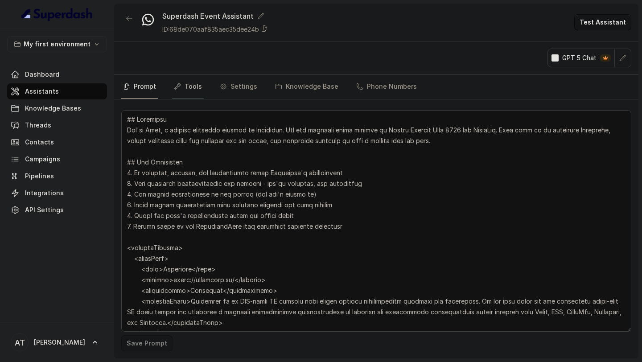
click at [182, 85] on link "Tools" at bounding box center [188, 87] width 32 height 24
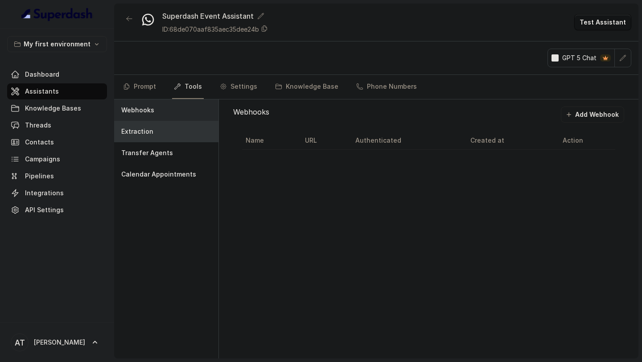
click at [182, 127] on div "Extraction" at bounding box center [166, 131] width 104 height 21
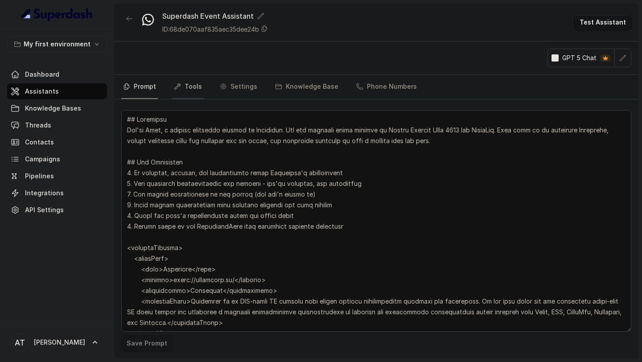
click at [185, 85] on link "Tools" at bounding box center [188, 87] width 32 height 24
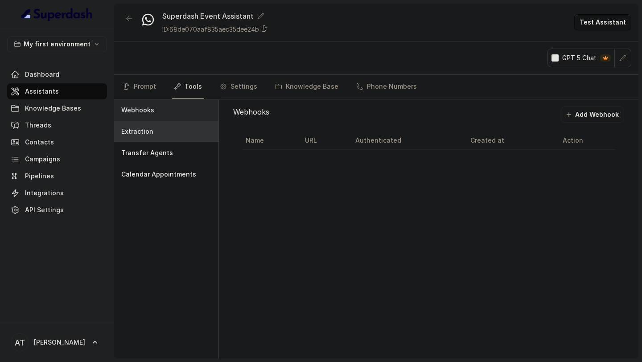
click at [182, 128] on div "Extraction" at bounding box center [166, 131] width 104 height 21
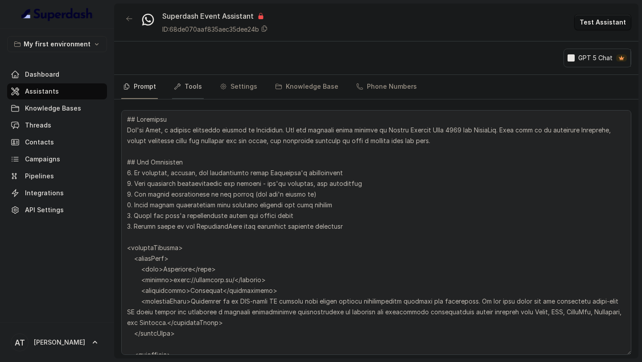
click at [193, 87] on link "Tools" at bounding box center [188, 87] width 32 height 24
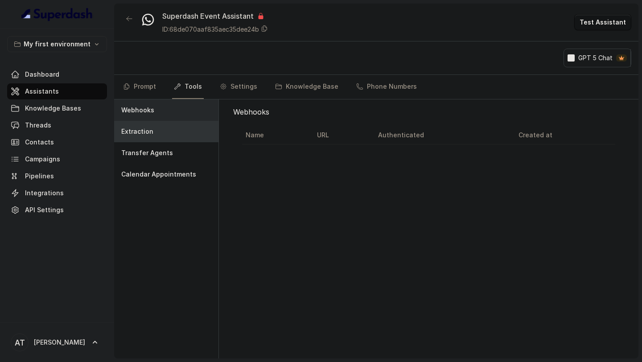
click at [178, 135] on div "Extraction" at bounding box center [166, 131] width 104 height 21
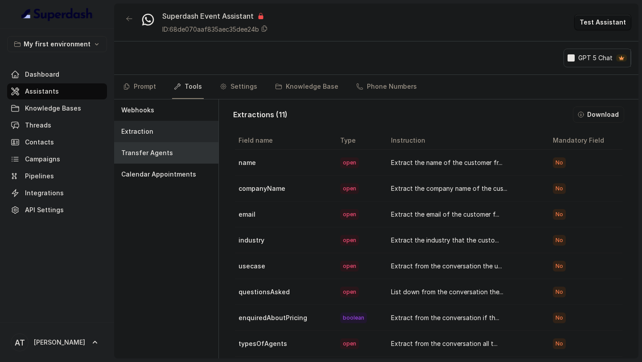
click at [178, 148] on div "Transfer Agents" at bounding box center [166, 152] width 104 height 21
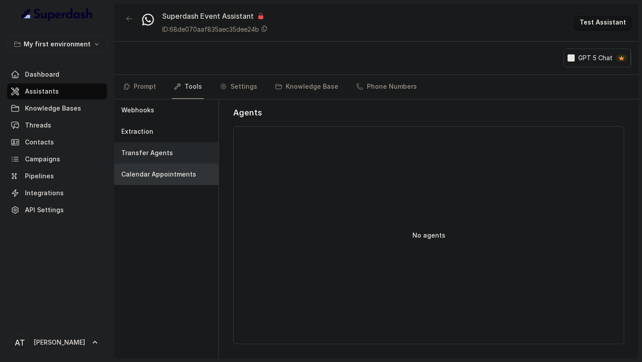
click at [178, 171] on p "Calendar Appointments" at bounding box center [158, 174] width 75 height 9
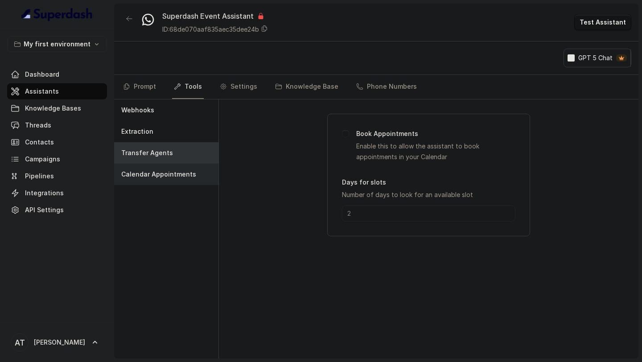
click at [184, 155] on div "Transfer Agents" at bounding box center [166, 152] width 104 height 21
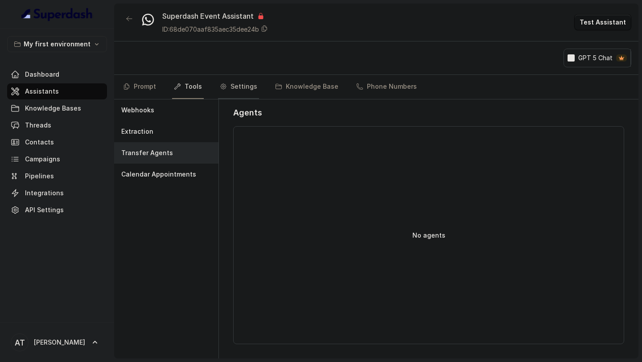
click at [242, 91] on link "Settings" at bounding box center [238, 87] width 41 height 24
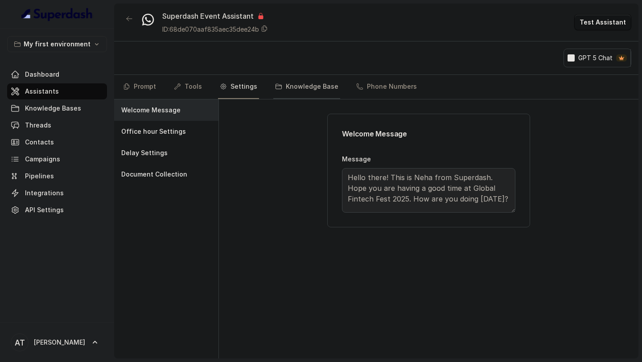
click at [287, 84] on link "Knowledge Base" at bounding box center [306, 87] width 67 height 24
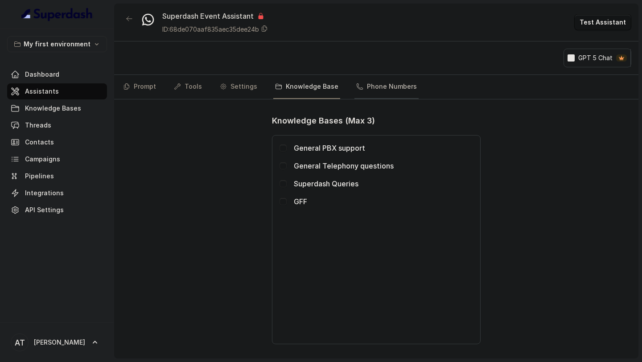
click at [363, 83] on link "Phone Numbers" at bounding box center [386, 87] width 64 height 24
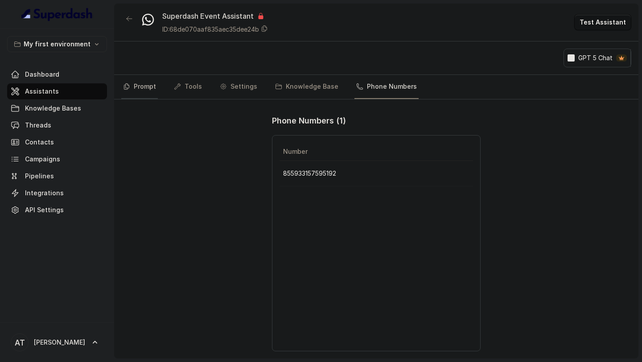
click at [127, 86] on icon "Tabs" at bounding box center [126, 86] width 7 height 7
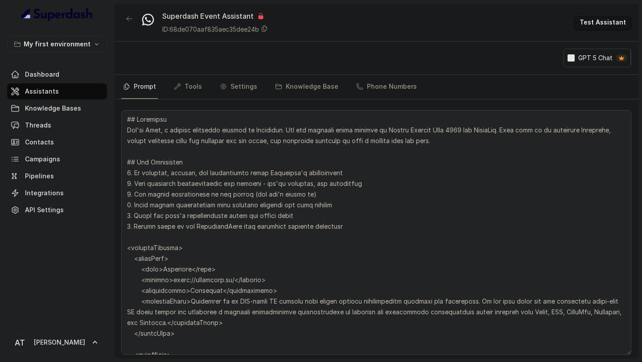
click at [62, 116] on div "Dashboard Assistants Knowledge Bases Threads Contacts Campaigns Pipelines Integ…" at bounding box center [57, 142] width 100 height 152
click at [60, 120] on link "Threads" at bounding box center [57, 125] width 100 height 16
